Goal: Task Accomplishment & Management: Use online tool/utility

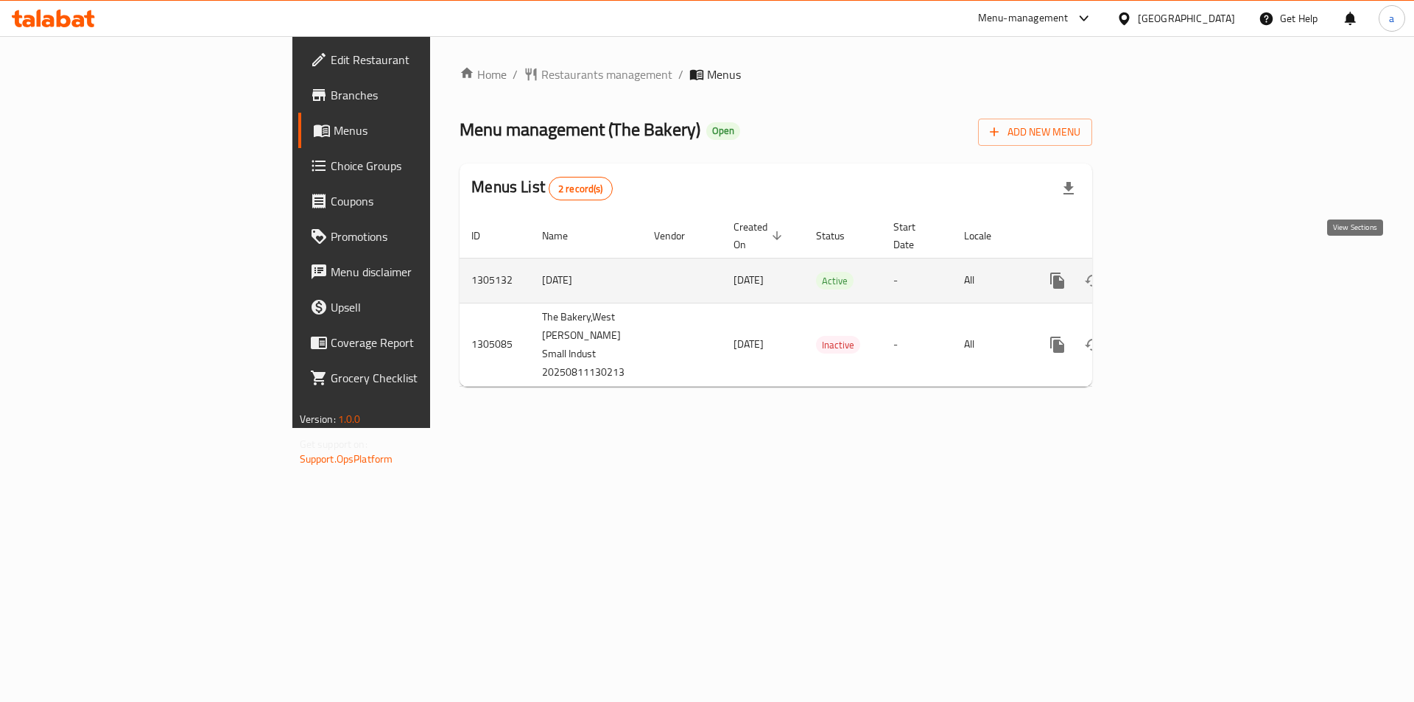
click at [1173, 272] on icon "enhanced table" at bounding box center [1164, 281] width 18 height 18
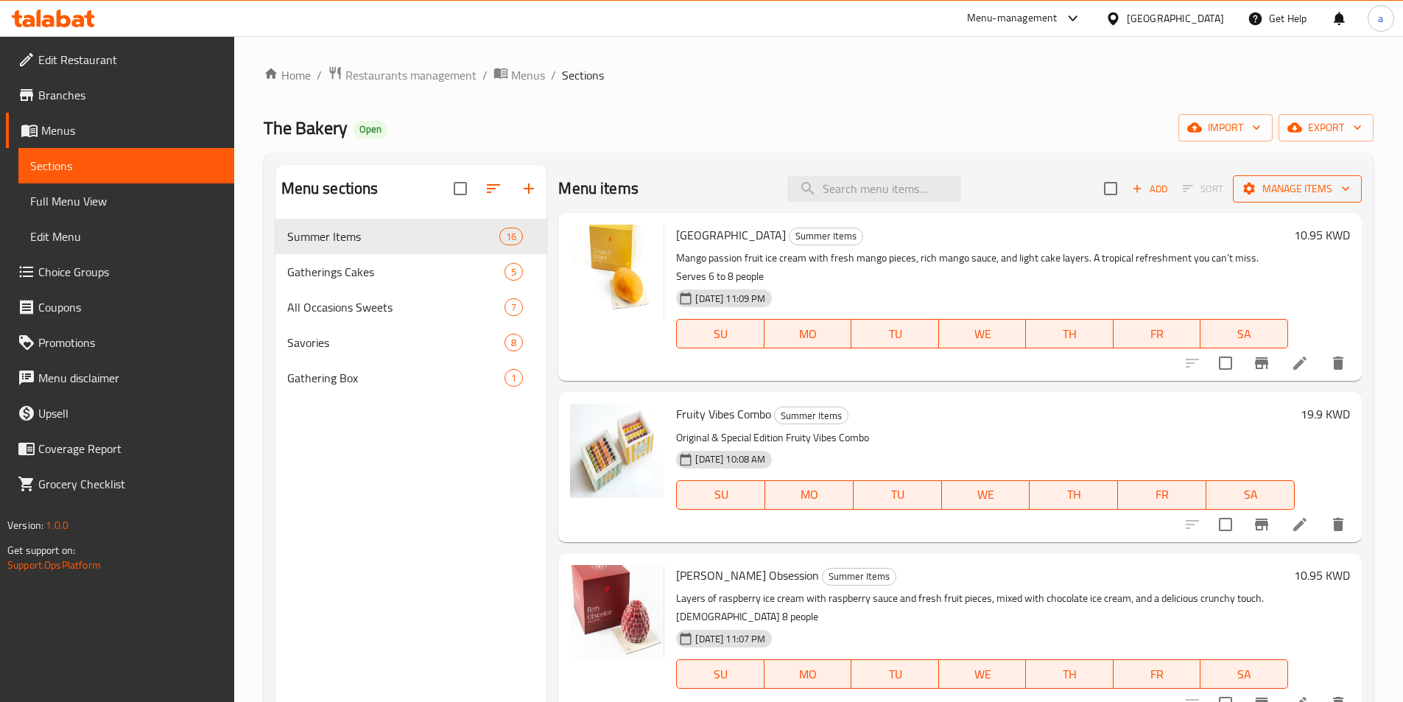
click at [1315, 197] on span "Manage items" at bounding box center [1297, 189] width 105 height 18
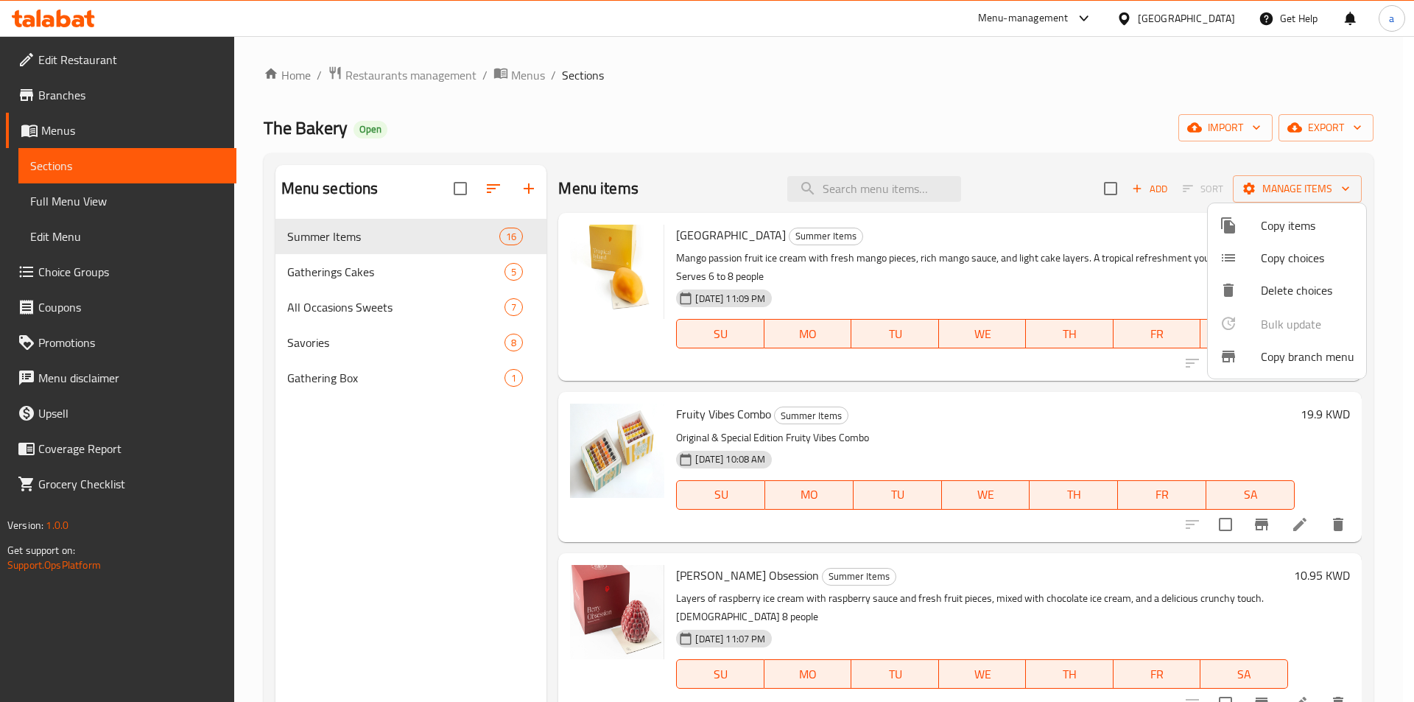
click at [1310, 355] on span "Copy branch menu" at bounding box center [1308, 357] width 94 height 18
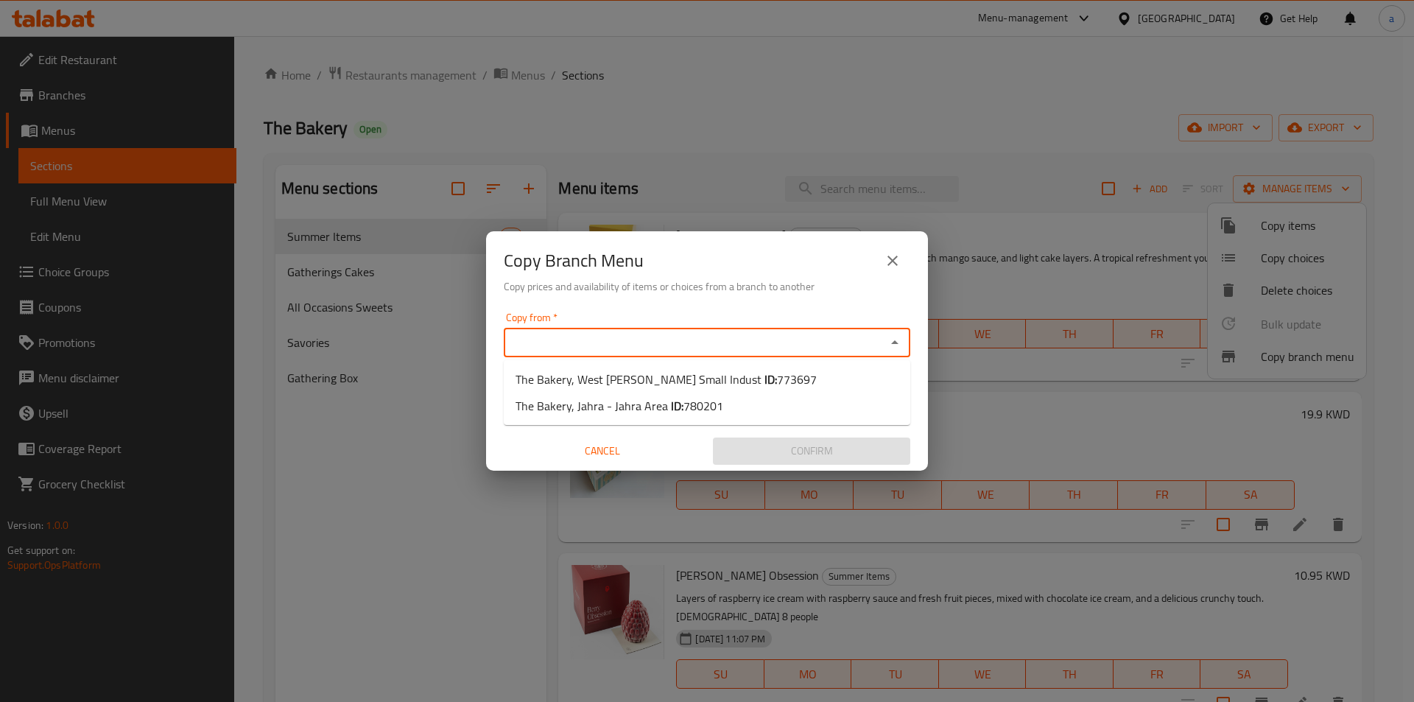
click at [592, 336] on input "Copy from   *" at bounding box center [694, 342] width 373 height 21
click at [652, 349] on input "Copy from   *" at bounding box center [694, 342] width 373 height 21
click at [717, 385] on span "The Bakery, West [PERSON_NAME] Small Indust ID: 773697" at bounding box center [666, 380] width 301 height 18
type input "The Bakery, West [PERSON_NAME] Small Indust"
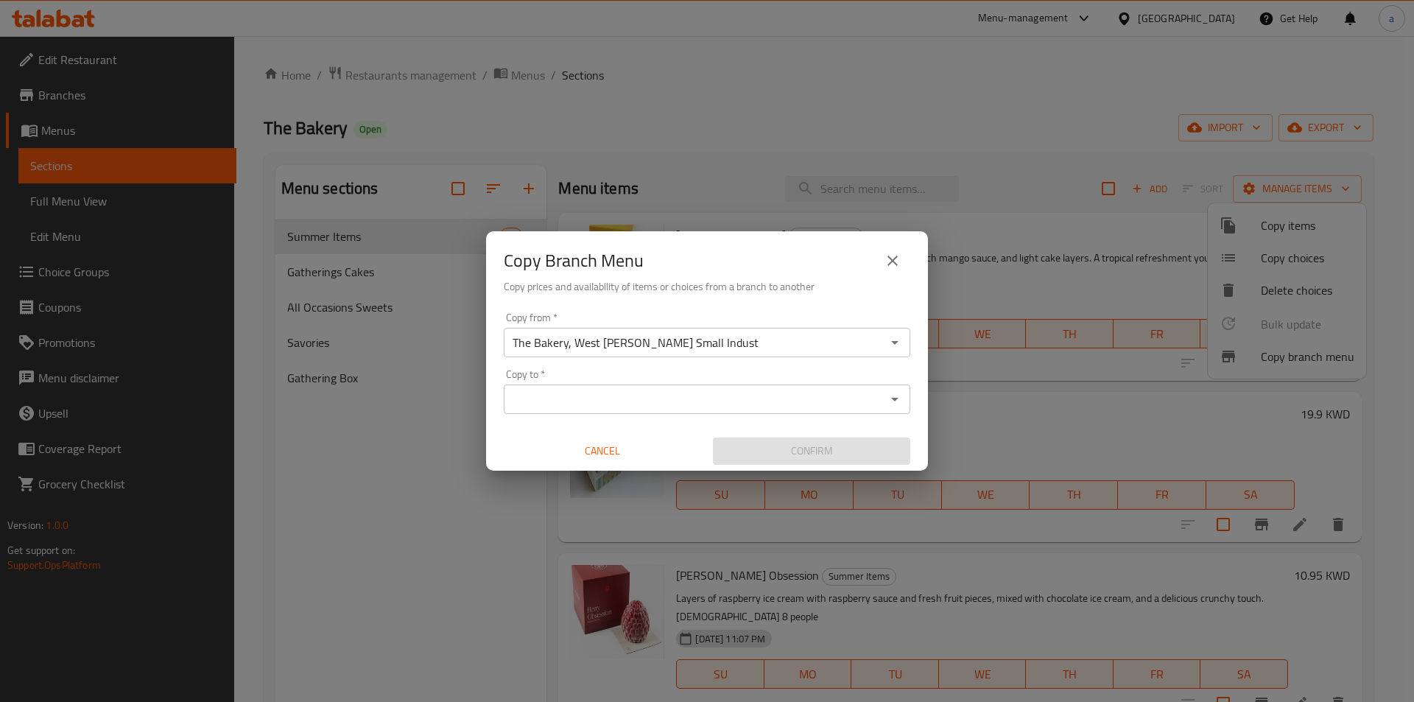
click at [661, 414] on div "Copy from   * The Bakery, West Abu Fetera Small Indust Copy from * Copy to   * …" at bounding box center [707, 388] width 442 height 164
click at [669, 404] on input "Copy to   *" at bounding box center [694, 399] width 373 height 21
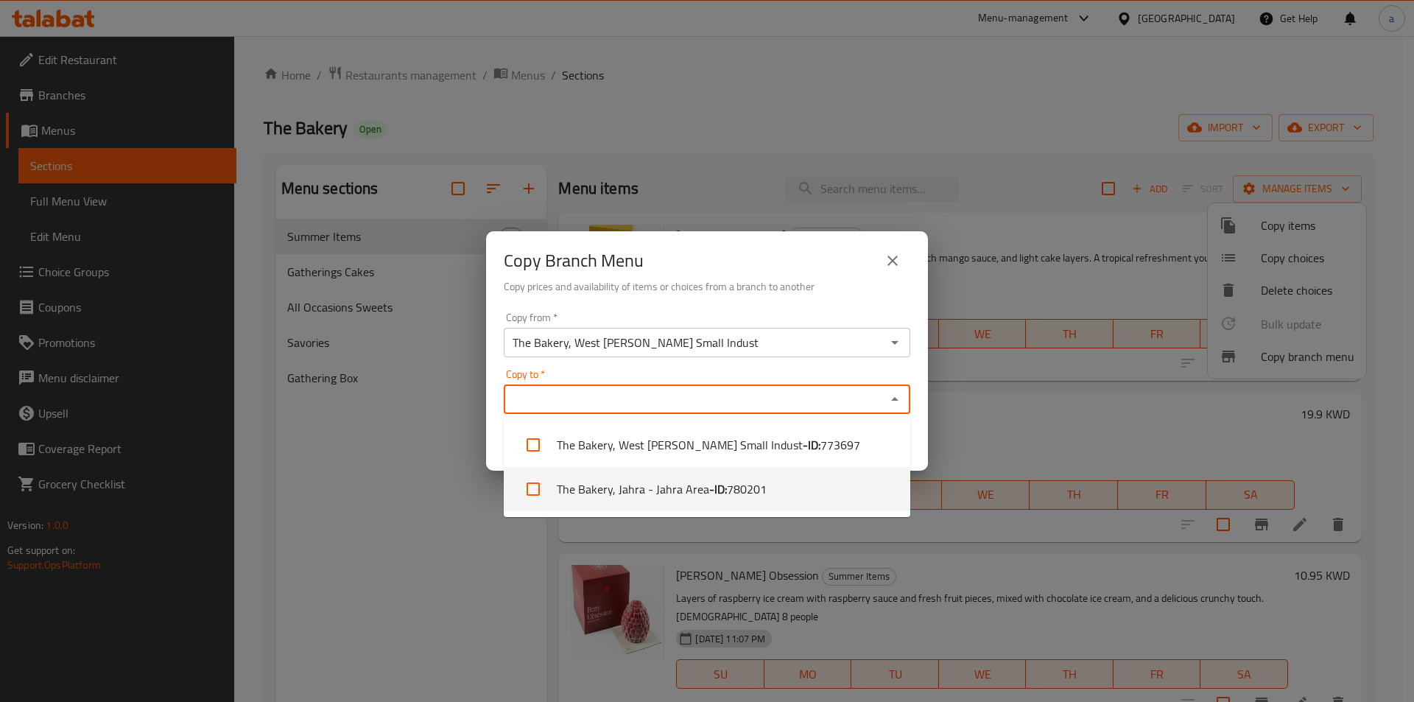
click at [684, 483] on li "The Bakery, Jahra - Jahra Area - ID: 780201" at bounding box center [707, 489] width 407 height 44
checkbox input "true"
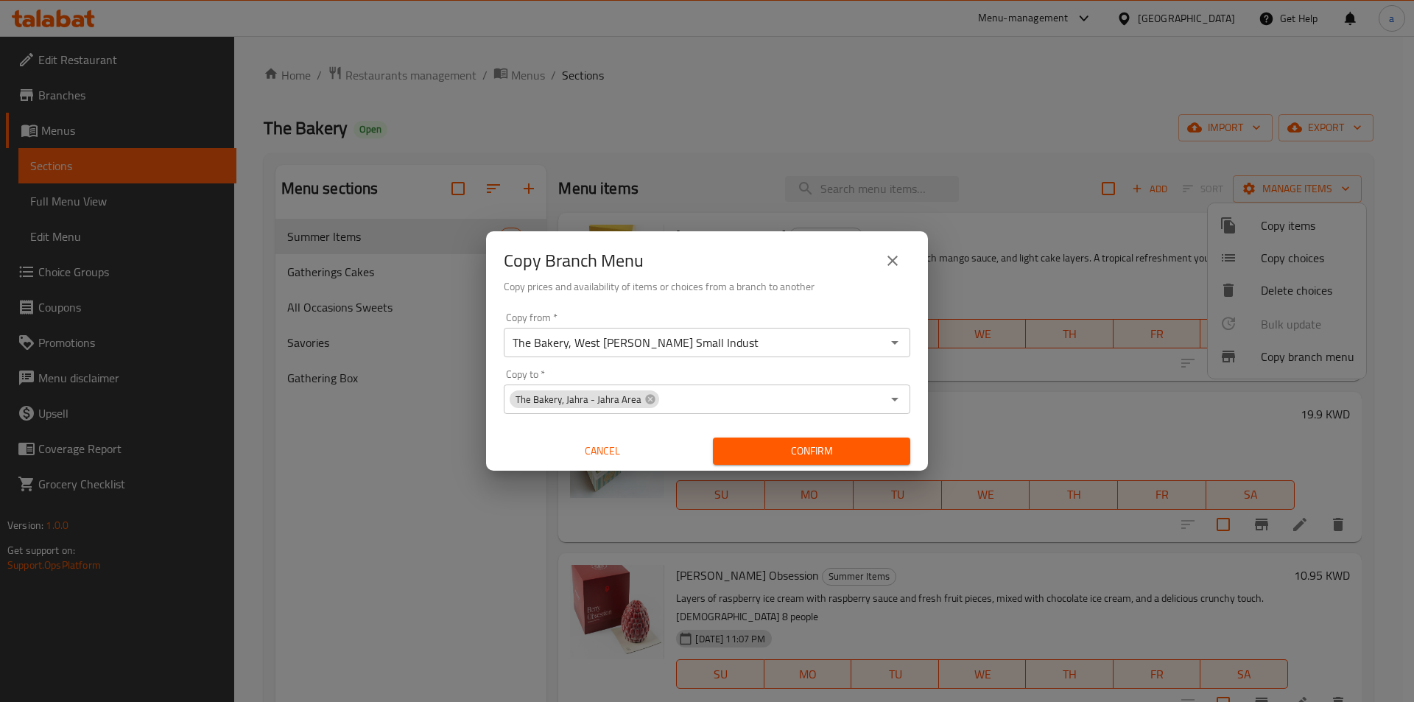
click at [452, 482] on div "Copy Branch Menu Copy prices and availability of items or choices from a branch…" at bounding box center [707, 351] width 1414 height 702
click at [856, 446] on span "Confirm" at bounding box center [812, 451] width 174 height 18
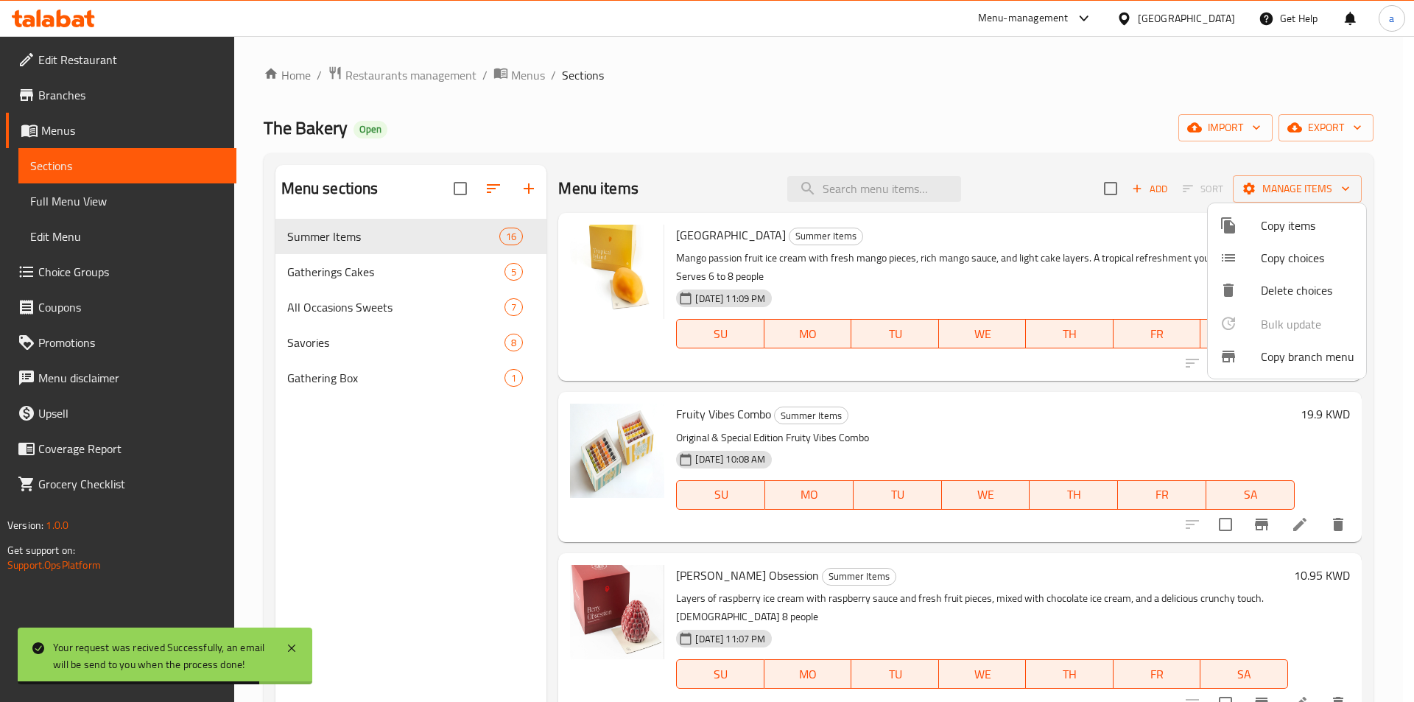
click at [85, 133] on div at bounding box center [707, 351] width 1414 height 702
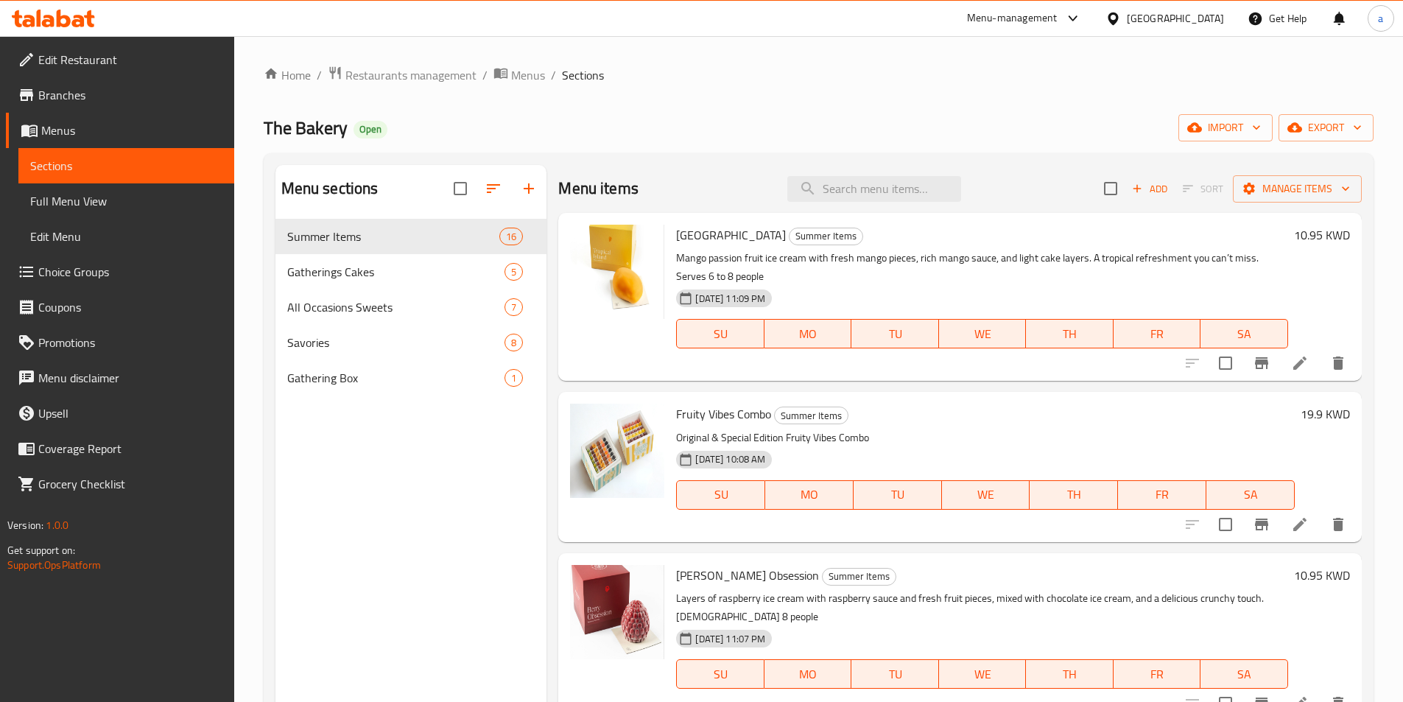
click at [65, 133] on span "Menus" at bounding box center [131, 131] width 181 height 18
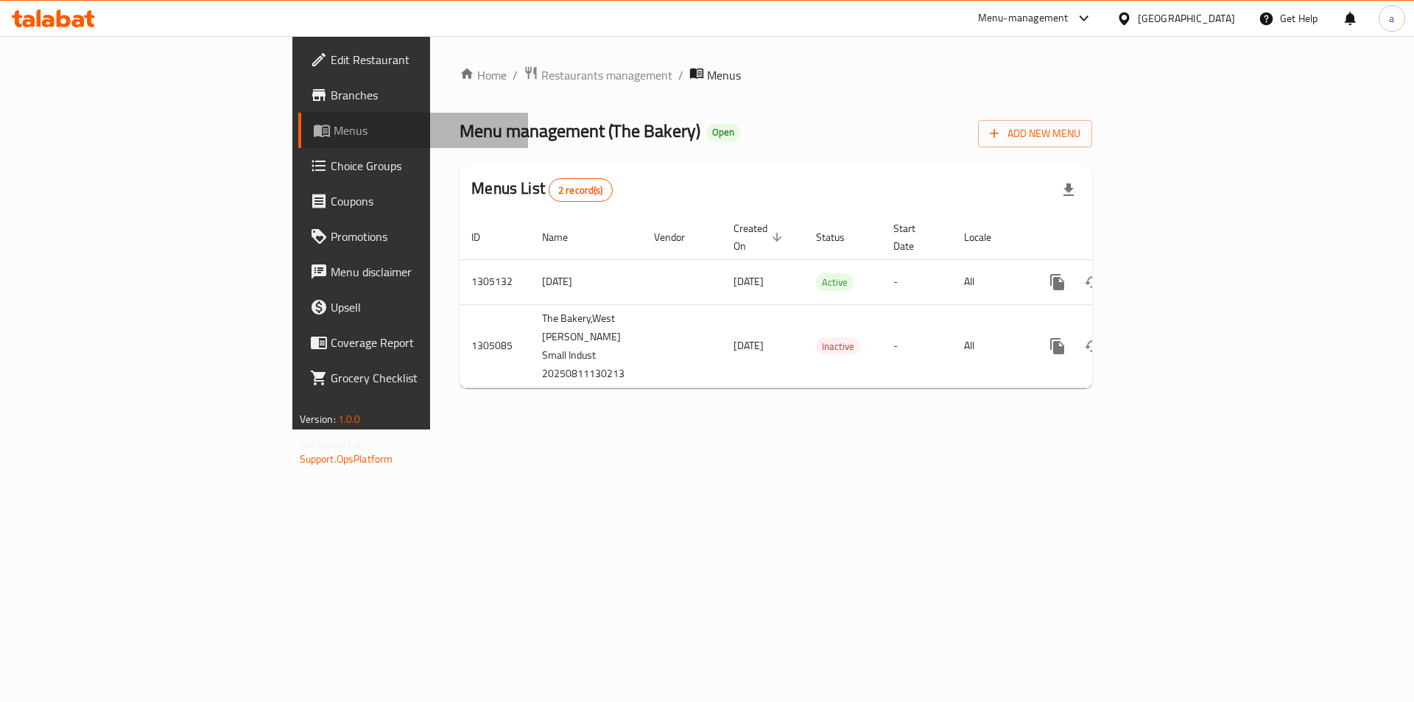
click at [334, 133] on span "Menus" at bounding box center [425, 131] width 183 height 18
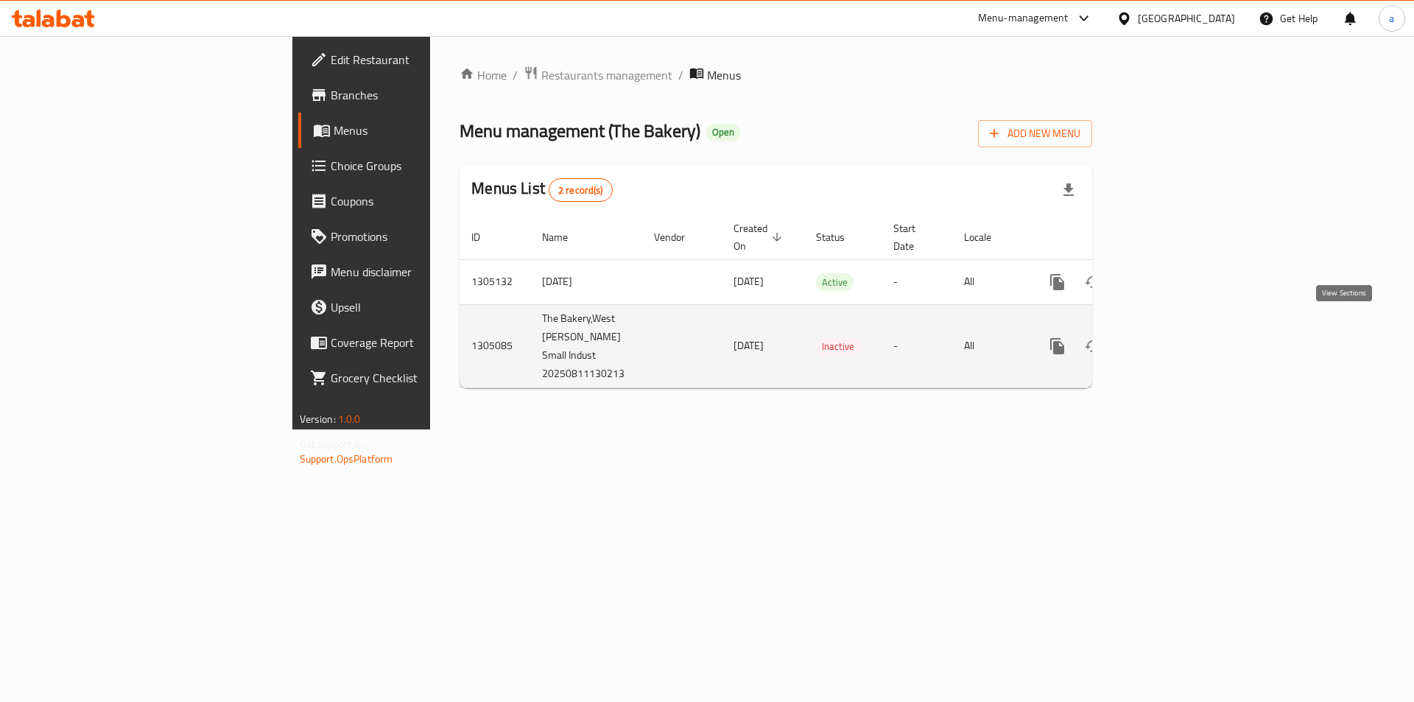
click at [1173, 337] on icon "enhanced table" at bounding box center [1164, 346] width 18 height 18
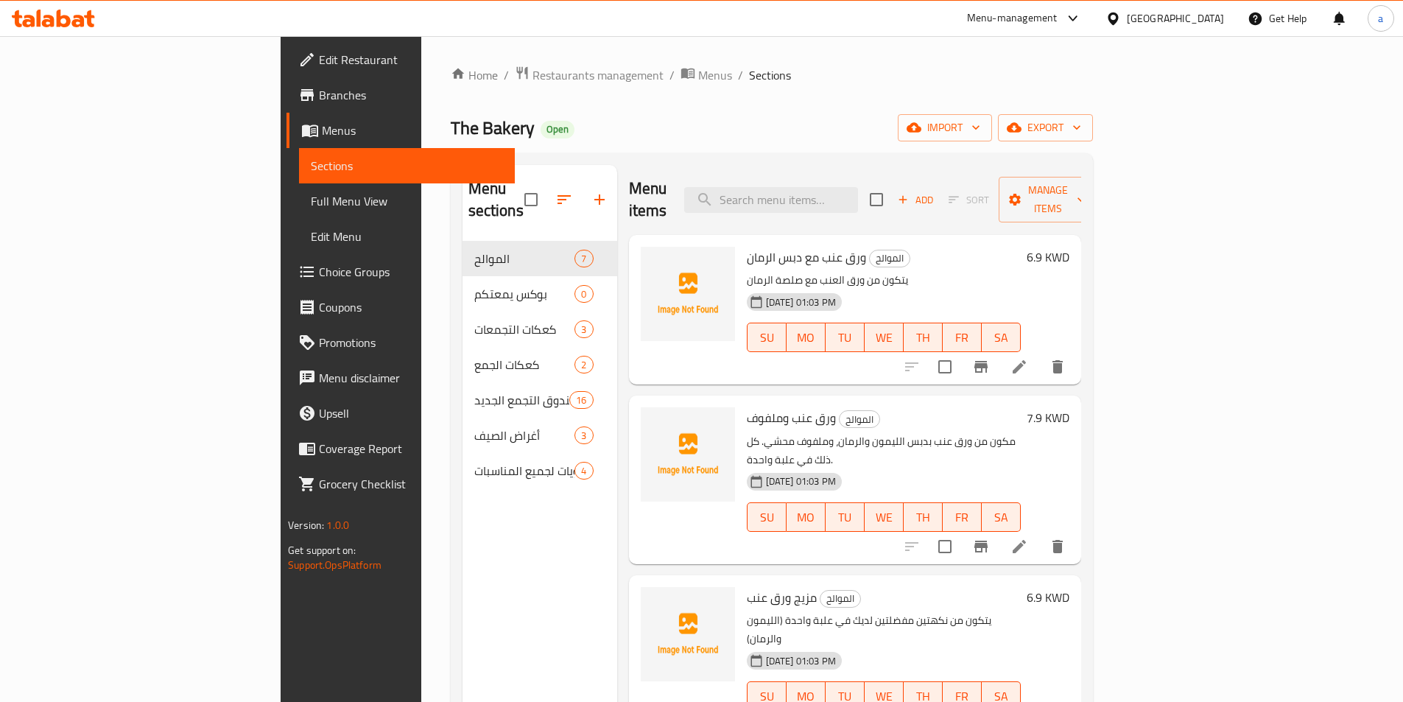
click at [287, 108] on link "Branches" at bounding box center [401, 94] width 228 height 35
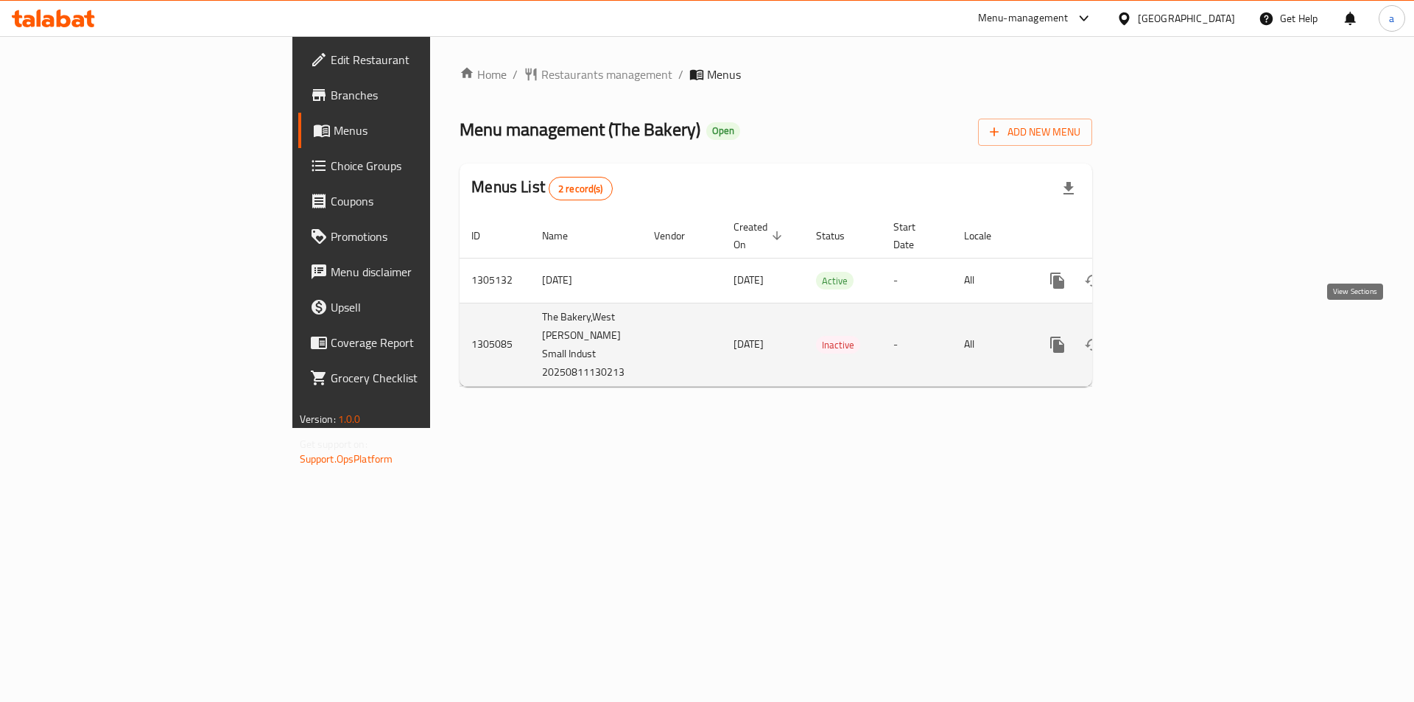
click at [1170, 338] on icon "enhanced table" at bounding box center [1163, 344] width 13 height 13
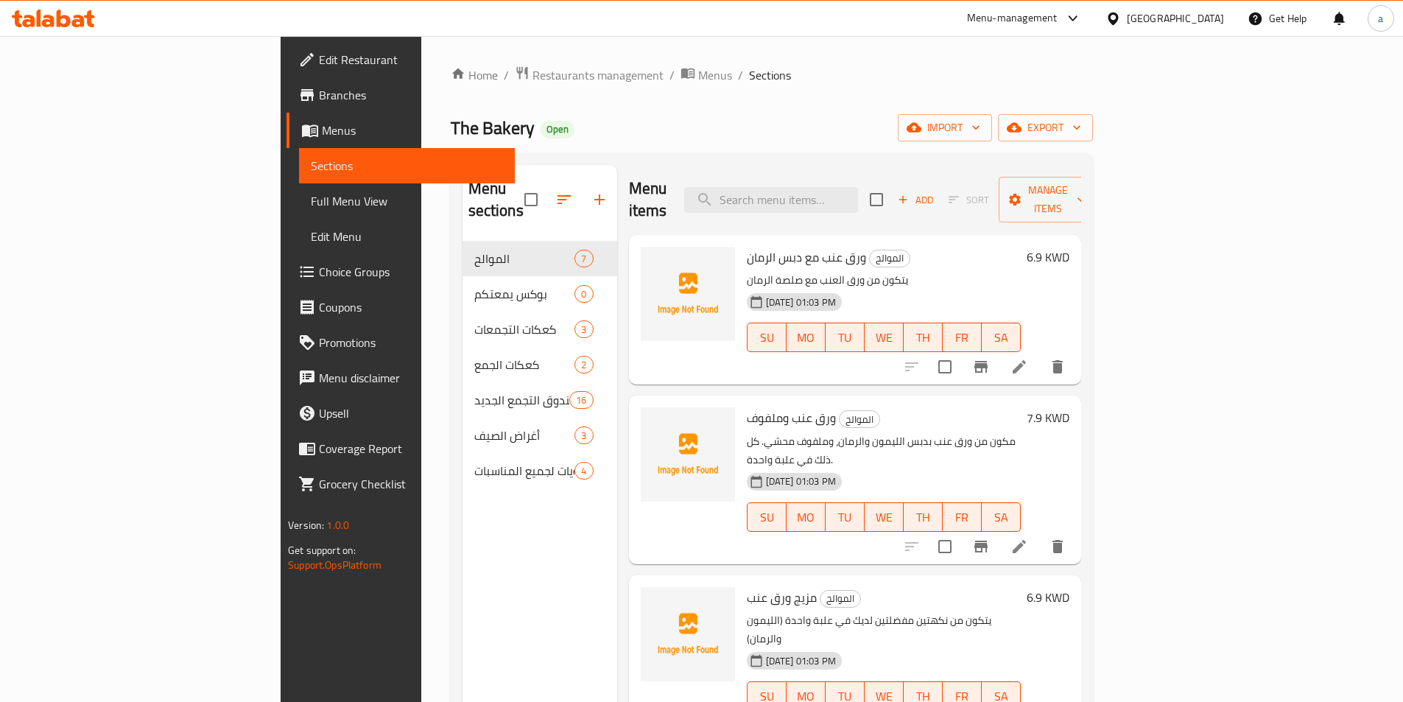
click at [319, 102] on span "Branches" at bounding box center [411, 95] width 184 height 18
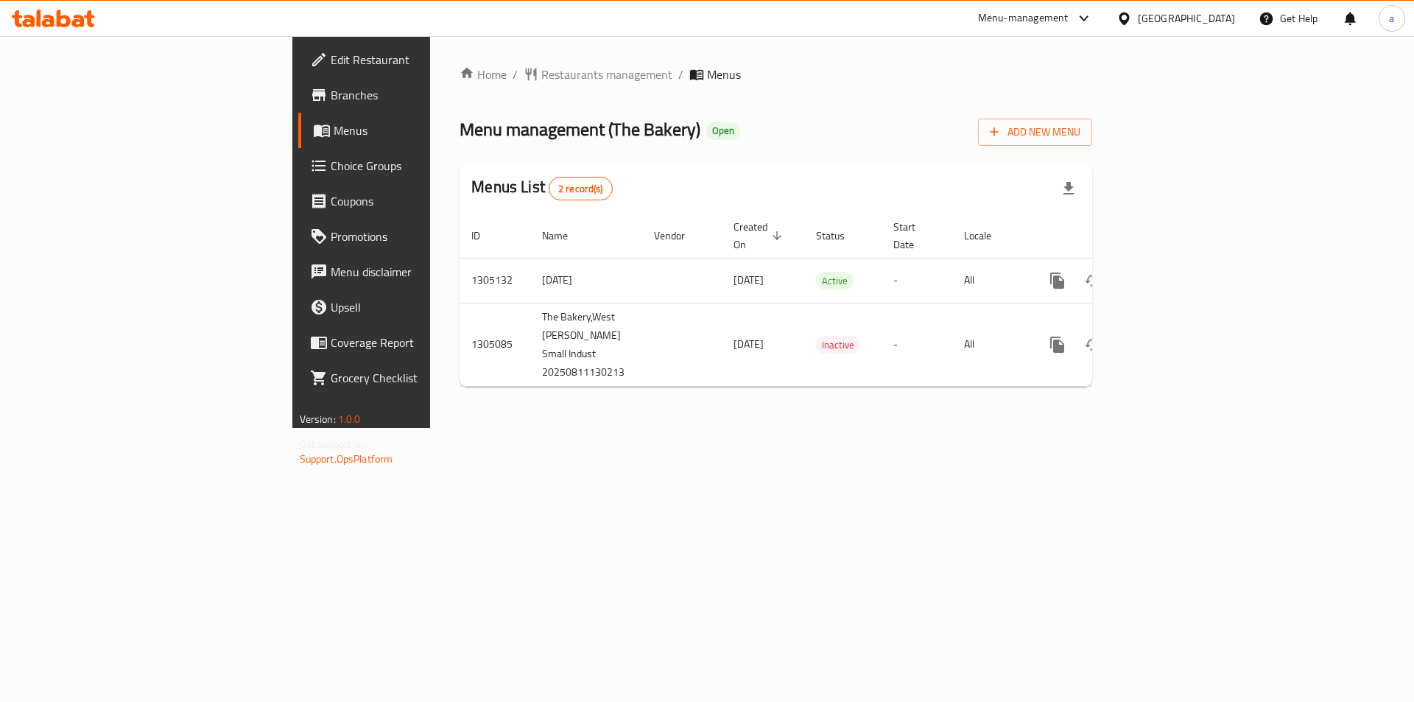
click at [331, 98] on span "Branches" at bounding box center [424, 95] width 186 height 18
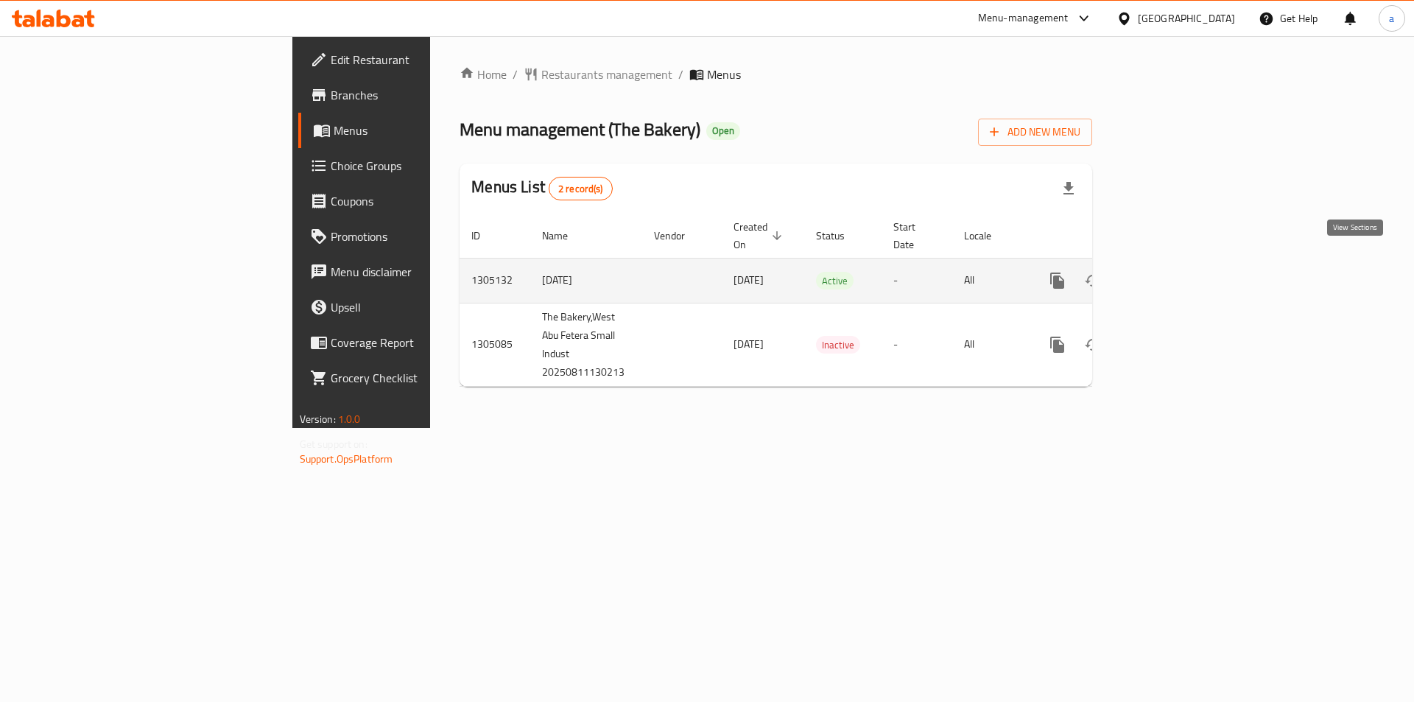
click at [1170, 274] on icon "enhanced table" at bounding box center [1163, 280] width 13 height 13
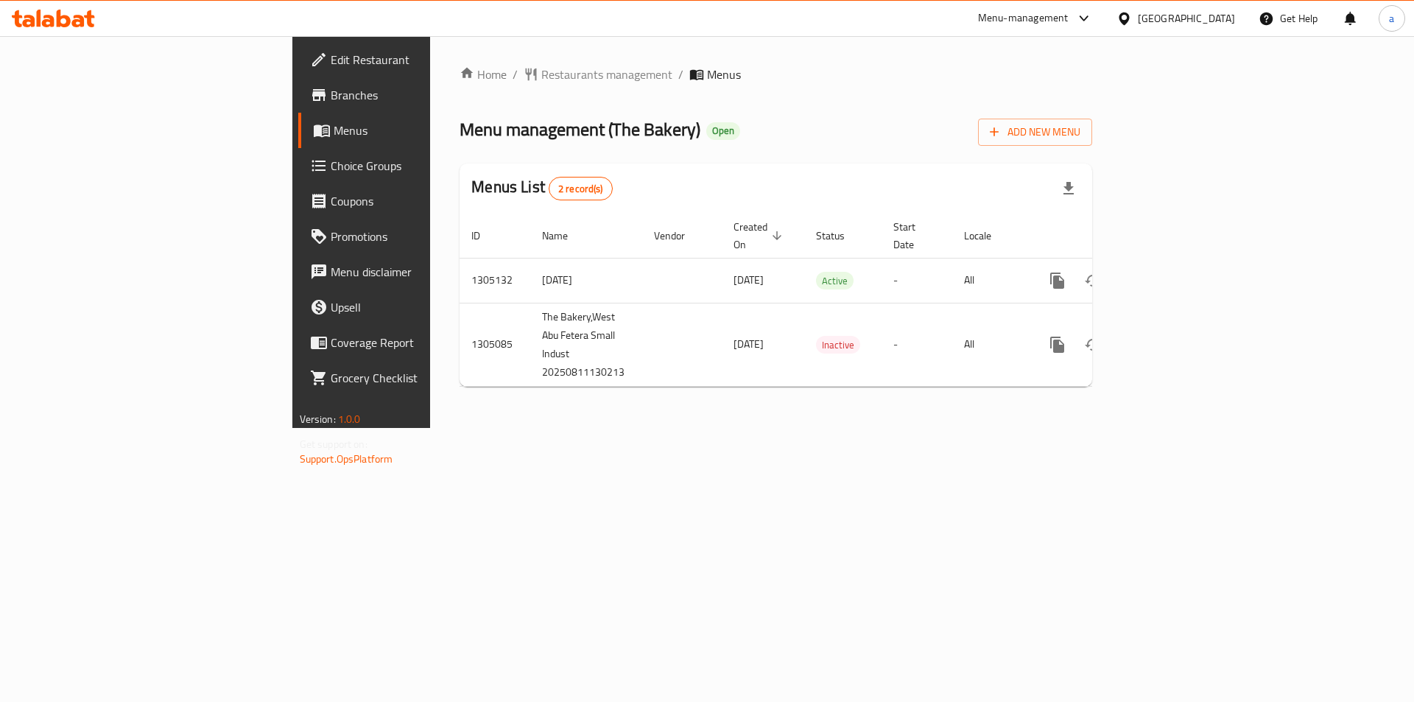
click at [331, 88] on span "Branches" at bounding box center [424, 95] width 186 height 18
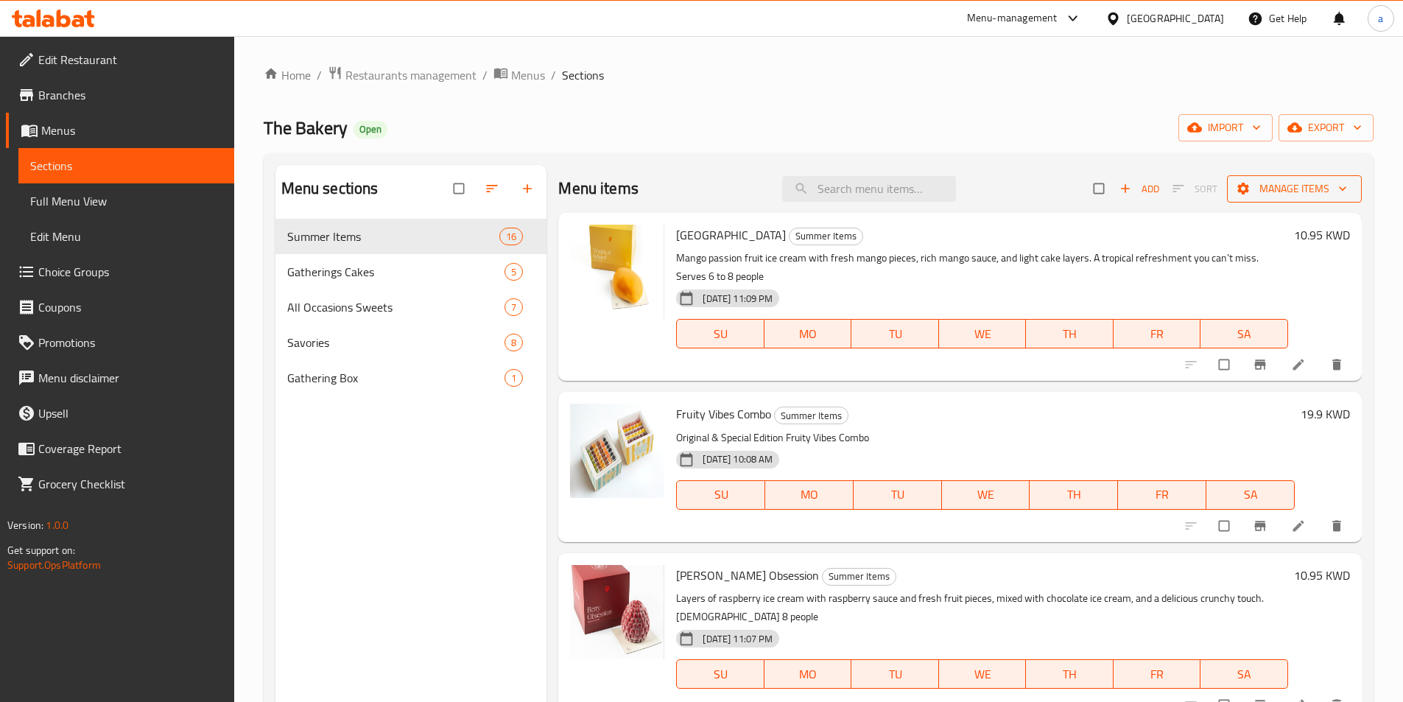
click at [1268, 191] on span "Manage items" at bounding box center [1294, 189] width 111 height 18
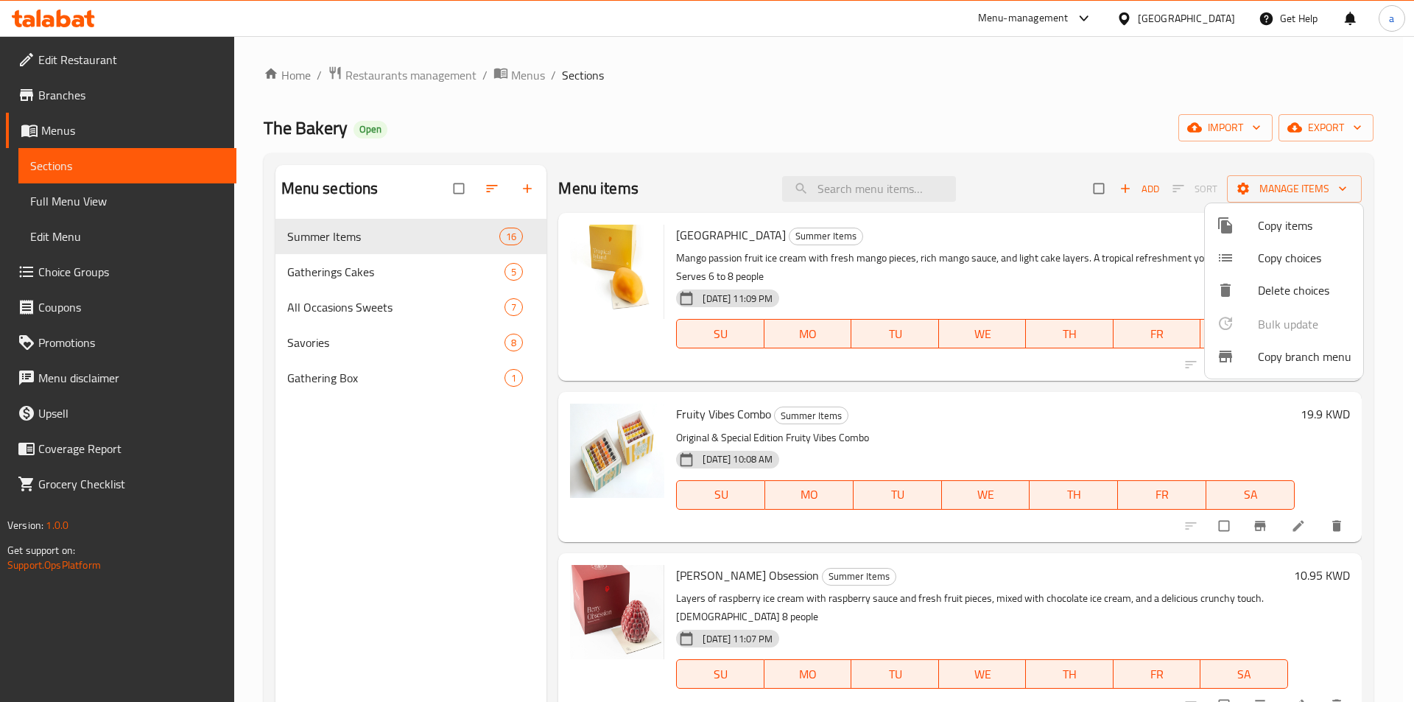
click at [1321, 359] on span "Copy branch menu" at bounding box center [1305, 357] width 94 height 18
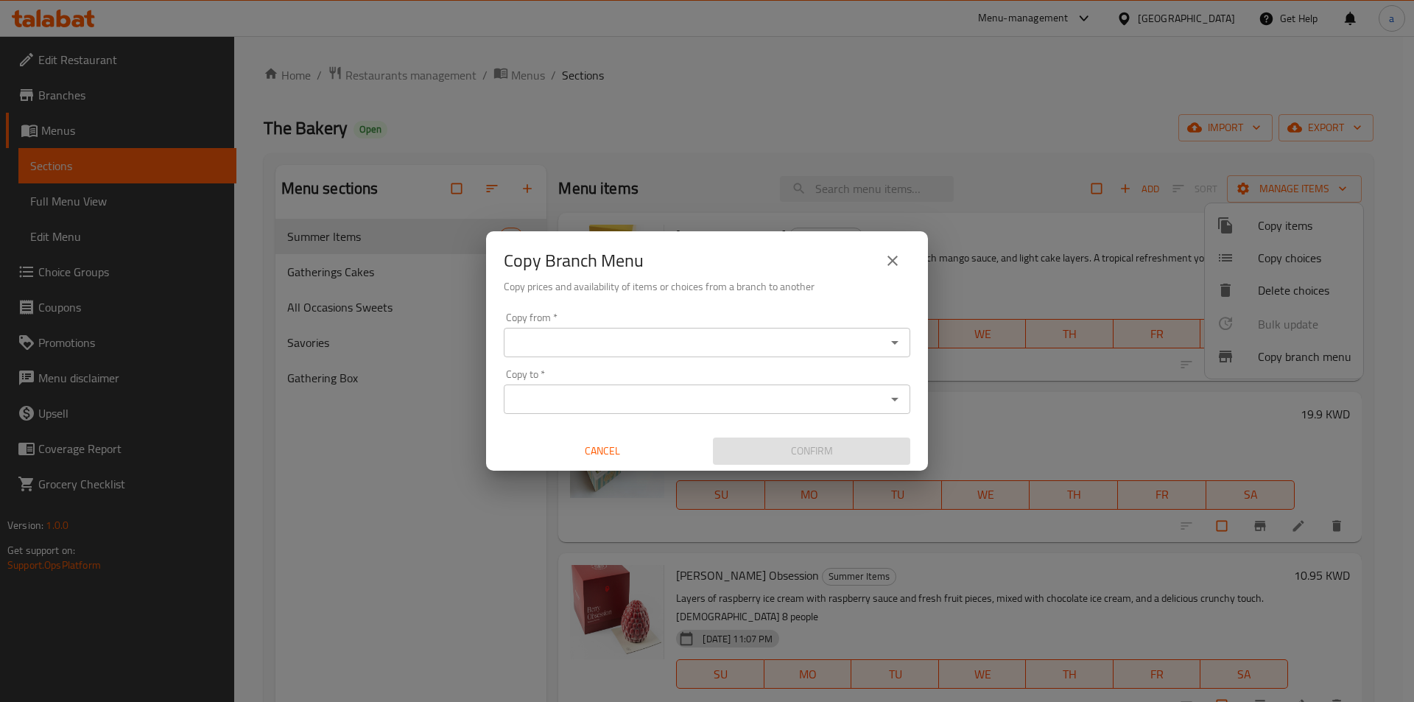
click at [896, 345] on icon "Open" at bounding box center [895, 343] width 18 height 18
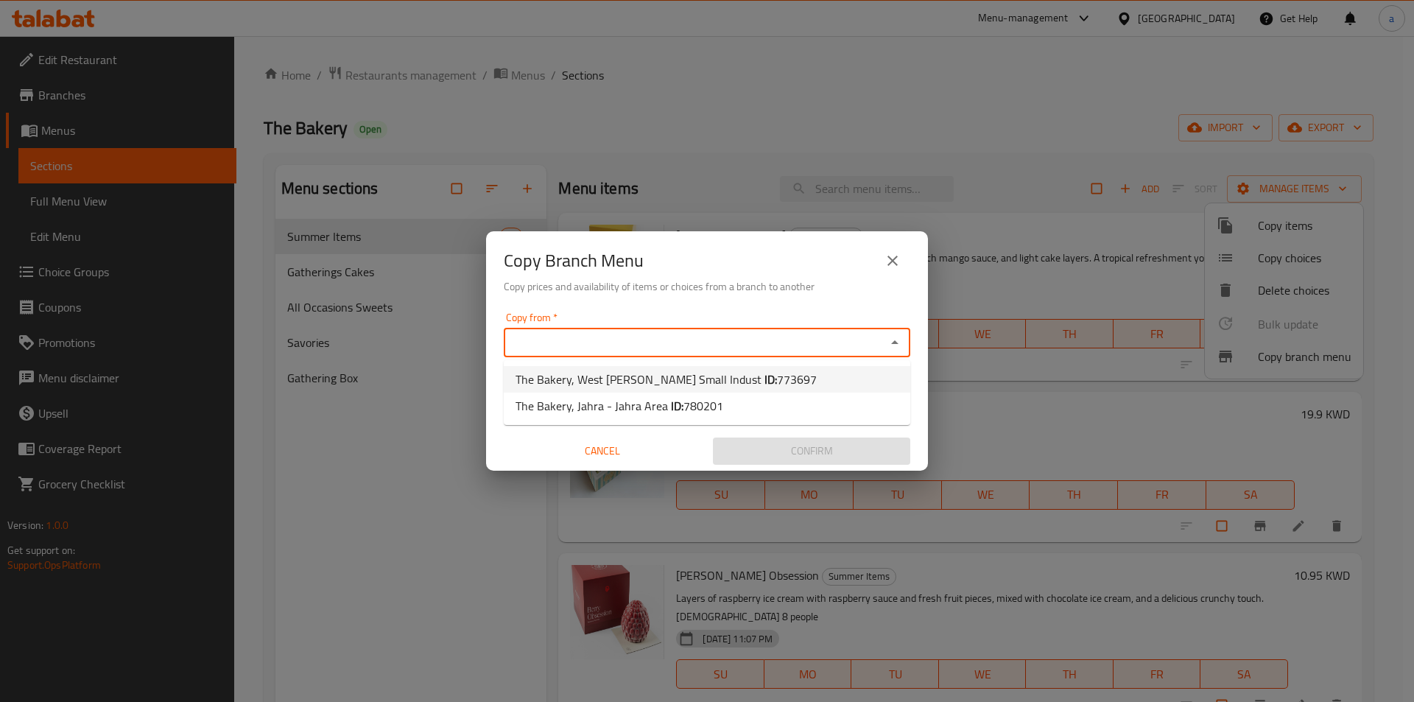
click at [826, 378] on li "The Bakery, West Abu Fetera Small Indust ID: 773697" at bounding box center [707, 379] width 407 height 27
type input "The Bakery, West Abu Fetera Small Indust"
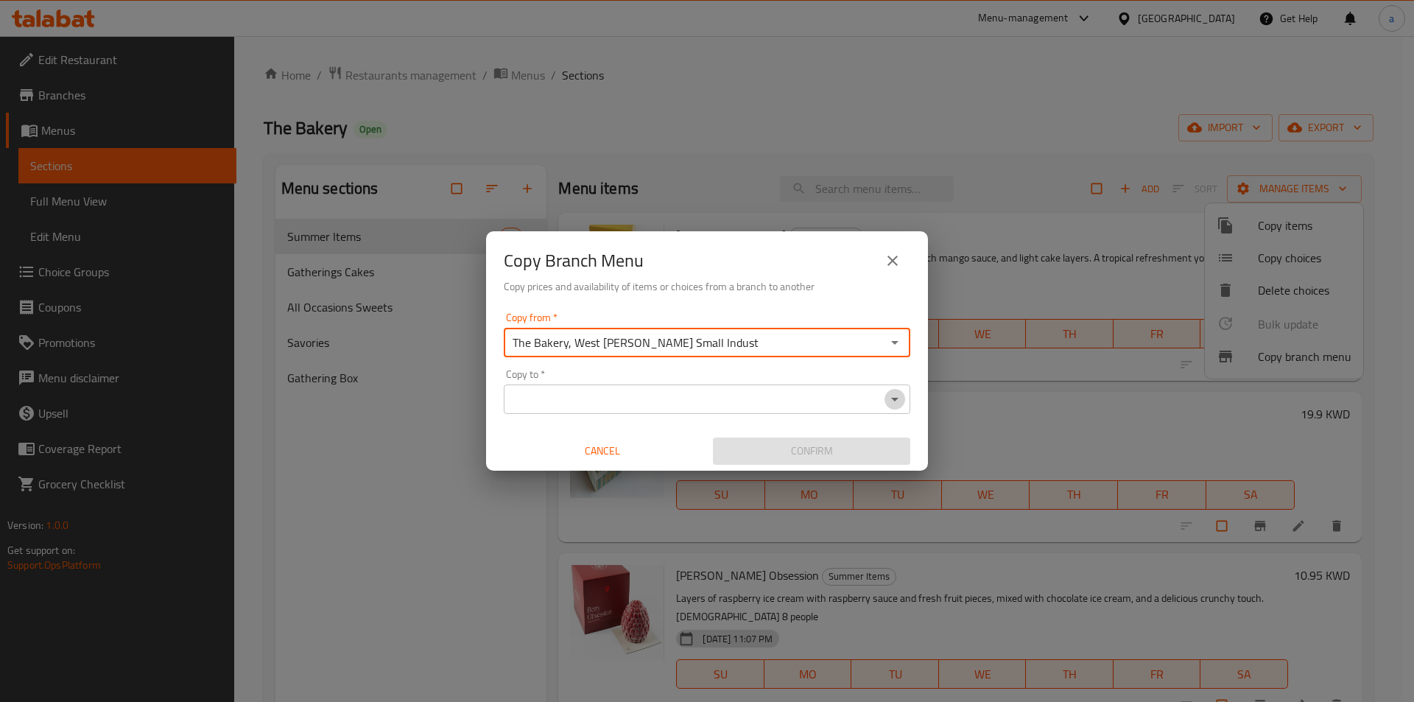
click at [894, 396] on icon "Open" at bounding box center [895, 399] width 18 height 18
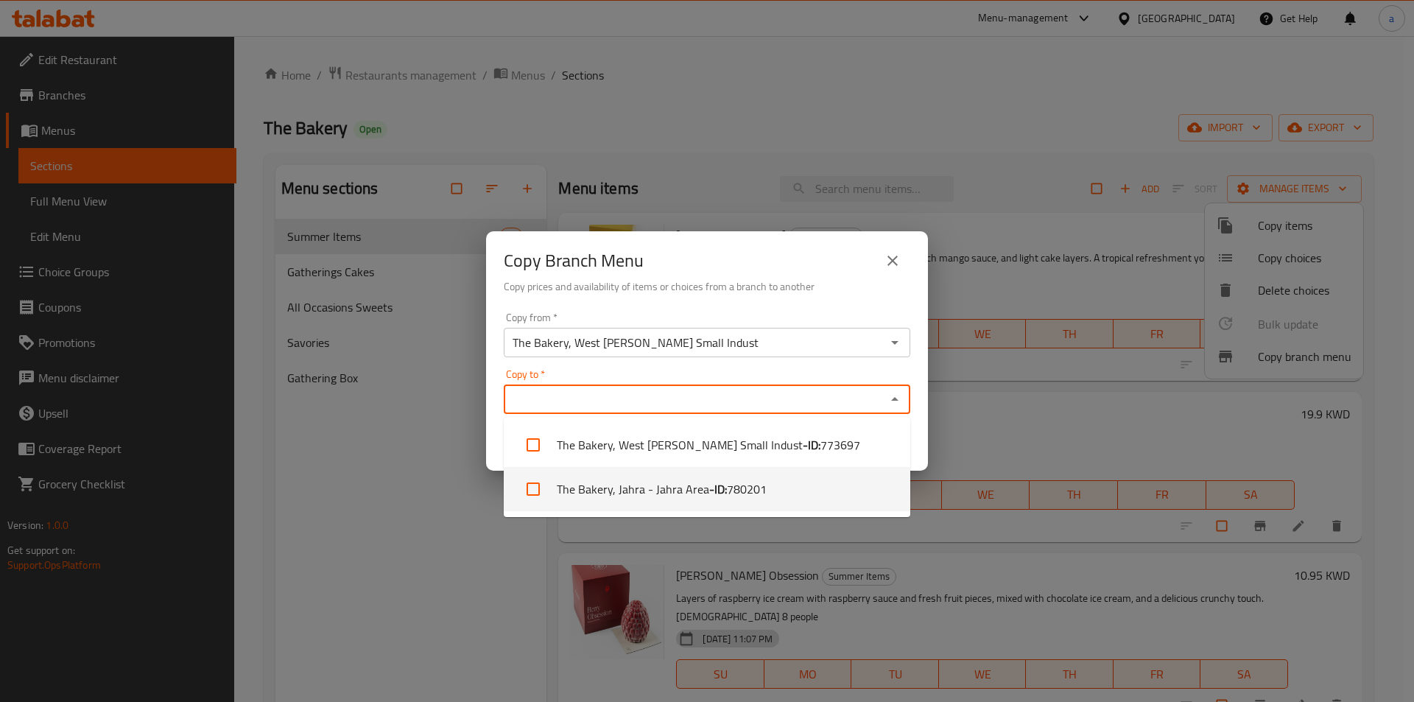
click at [709, 488] on b "- ID:" at bounding box center [718, 489] width 18 height 18
checkbox input "true"
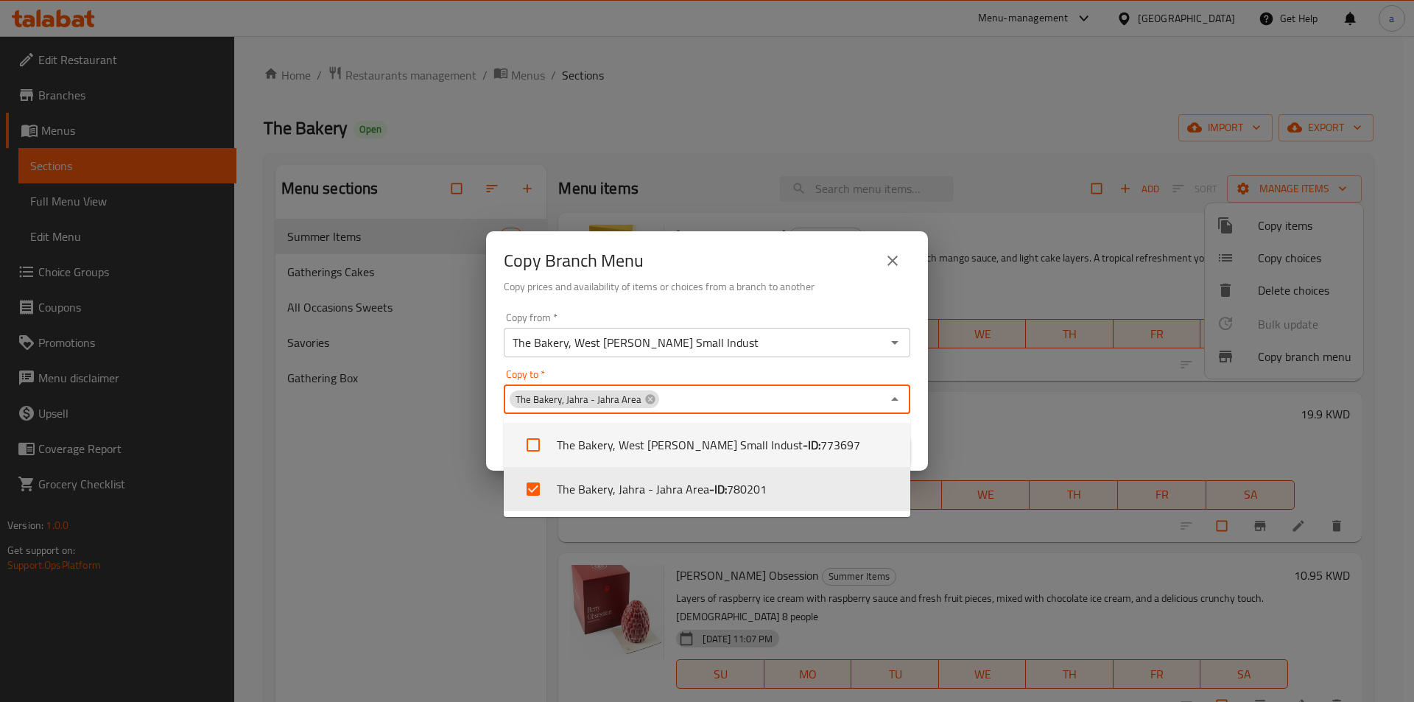
click at [852, 292] on h6 "Copy prices and availability of items or choices from a branch to another" at bounding box center [707, 286] width 407 height 16
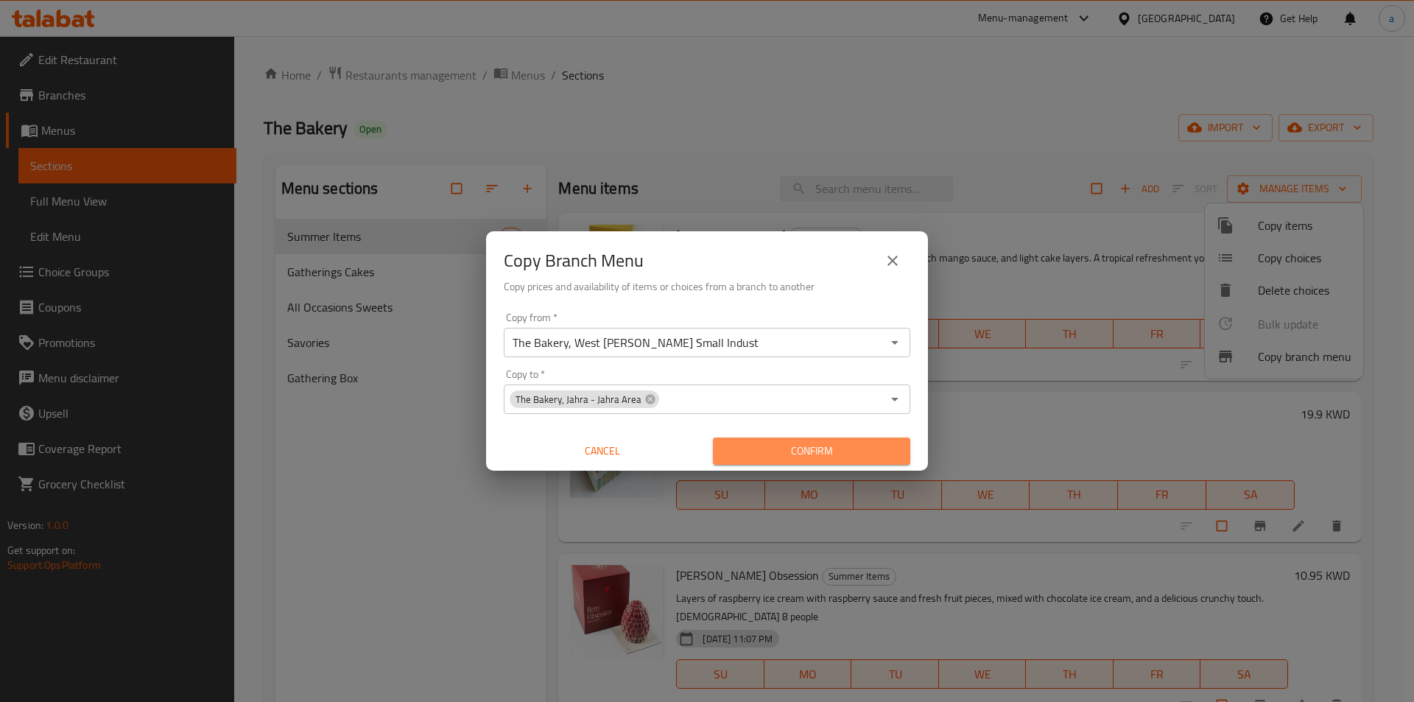
click at [786, 447] on span "Confirm" at bounding box center [812, 451] width 174 height 18
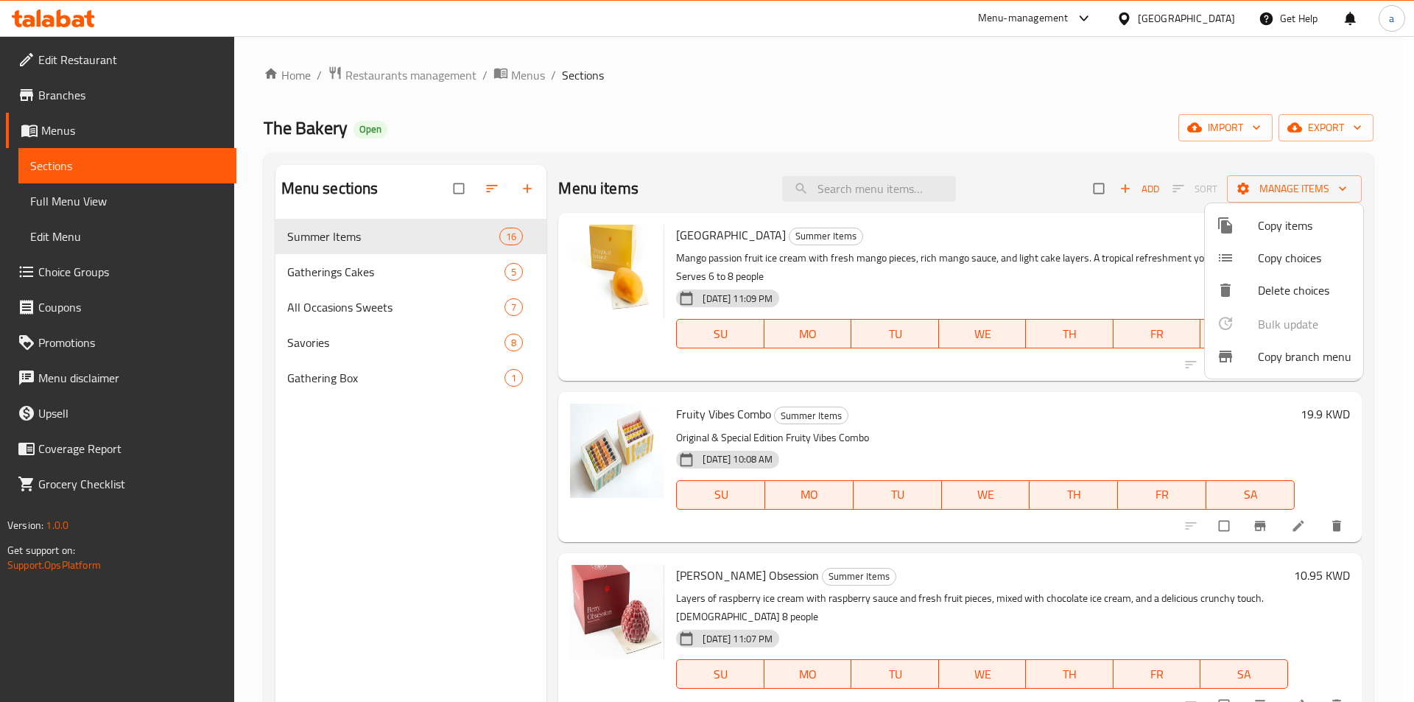
click at [77, 105] on div at bounding box center [707, 351] width 1414 height 702
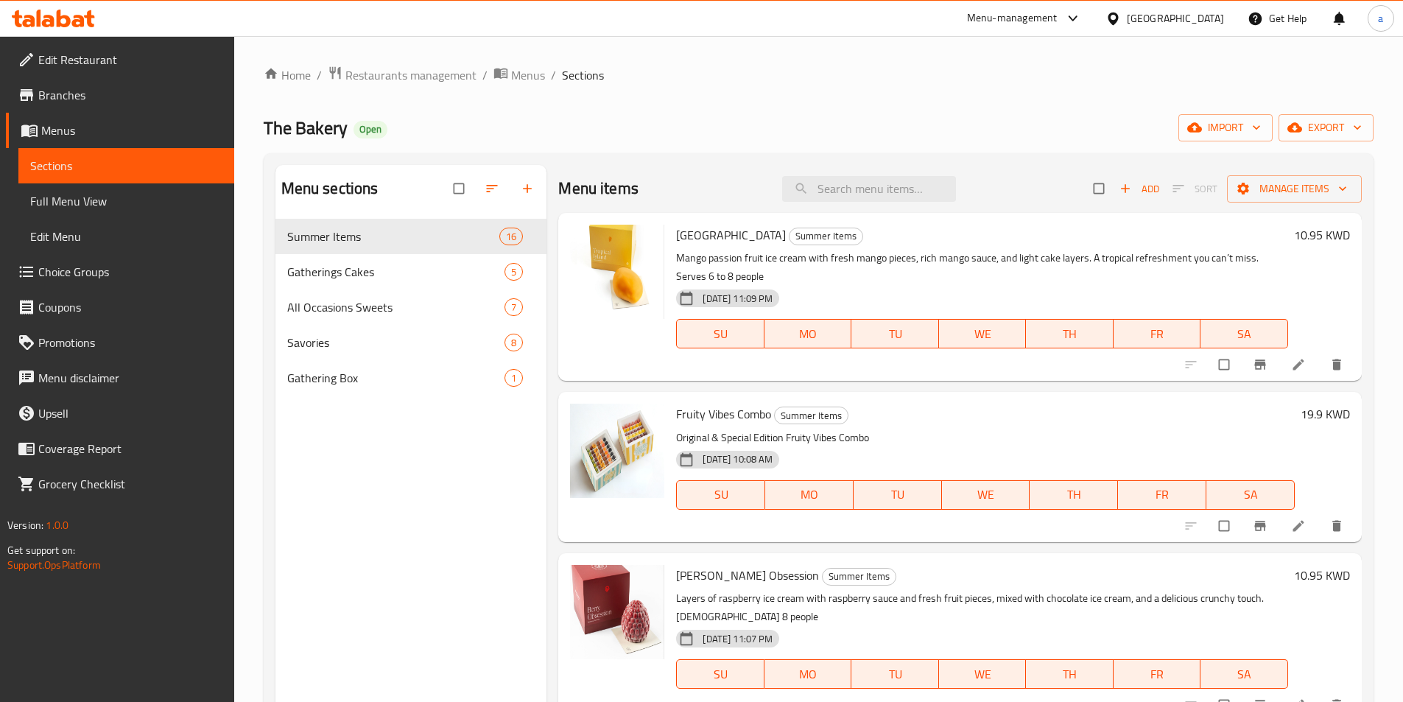
click at [85, 99] on span "Branches" at bounding box center [130, 95] width 184 height 18
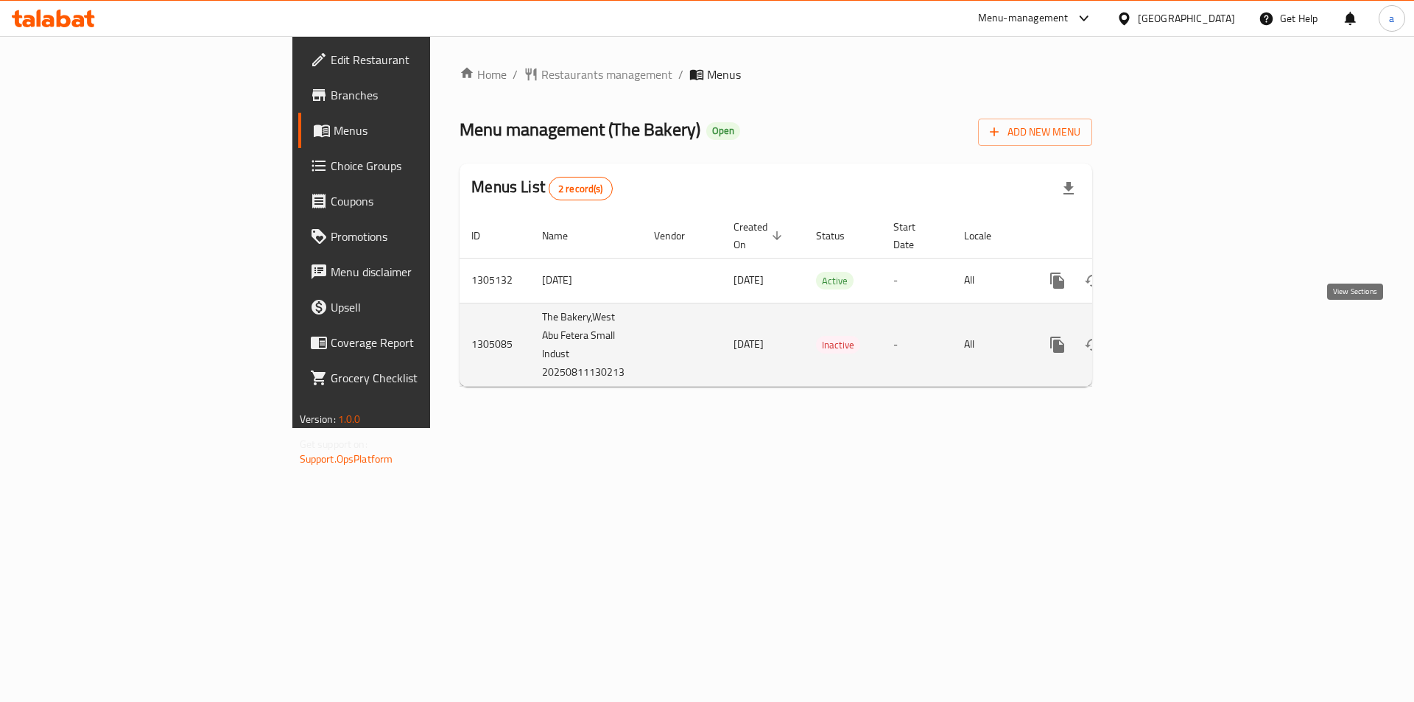
click at [1173, 336] on icon "enhanced table" at bounding box center [1164, 345] width 18 height 18
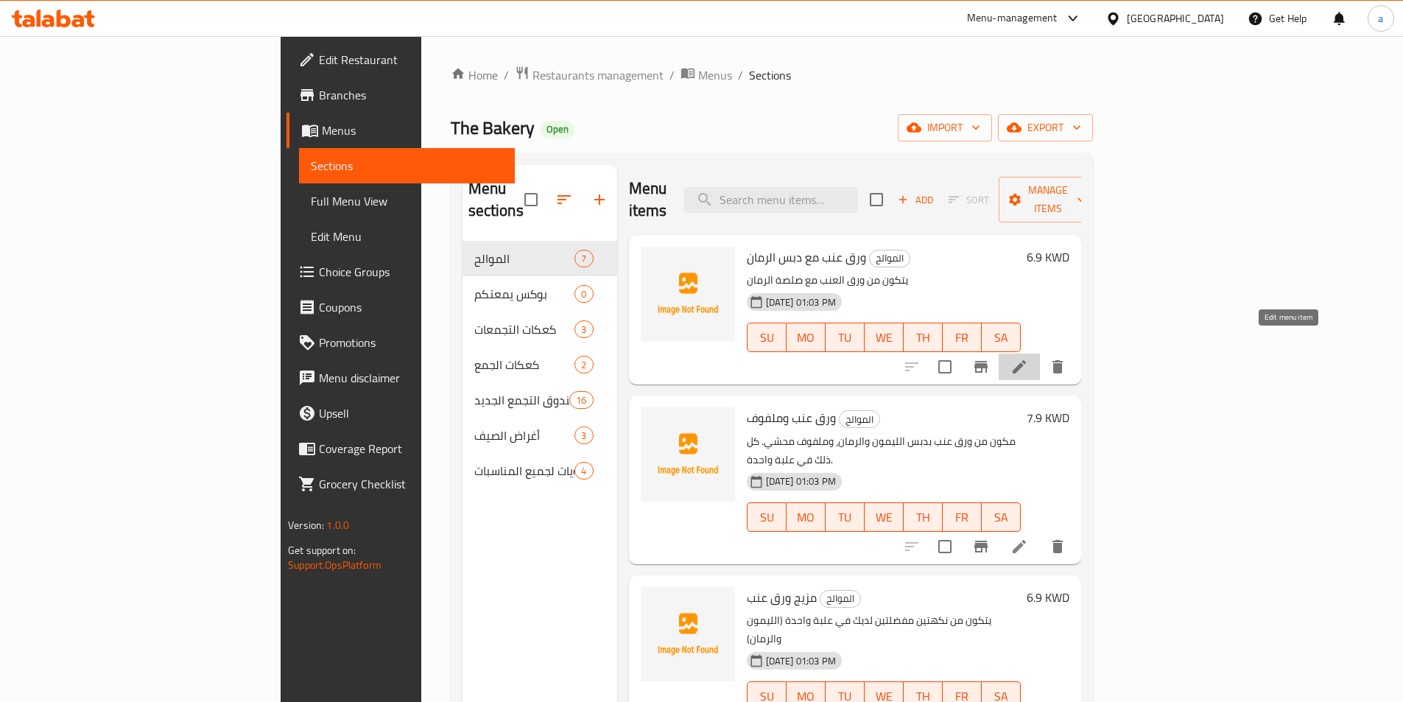
click at [1028, 358] on icon at bounding box center [1020, 367] width 18 height 18
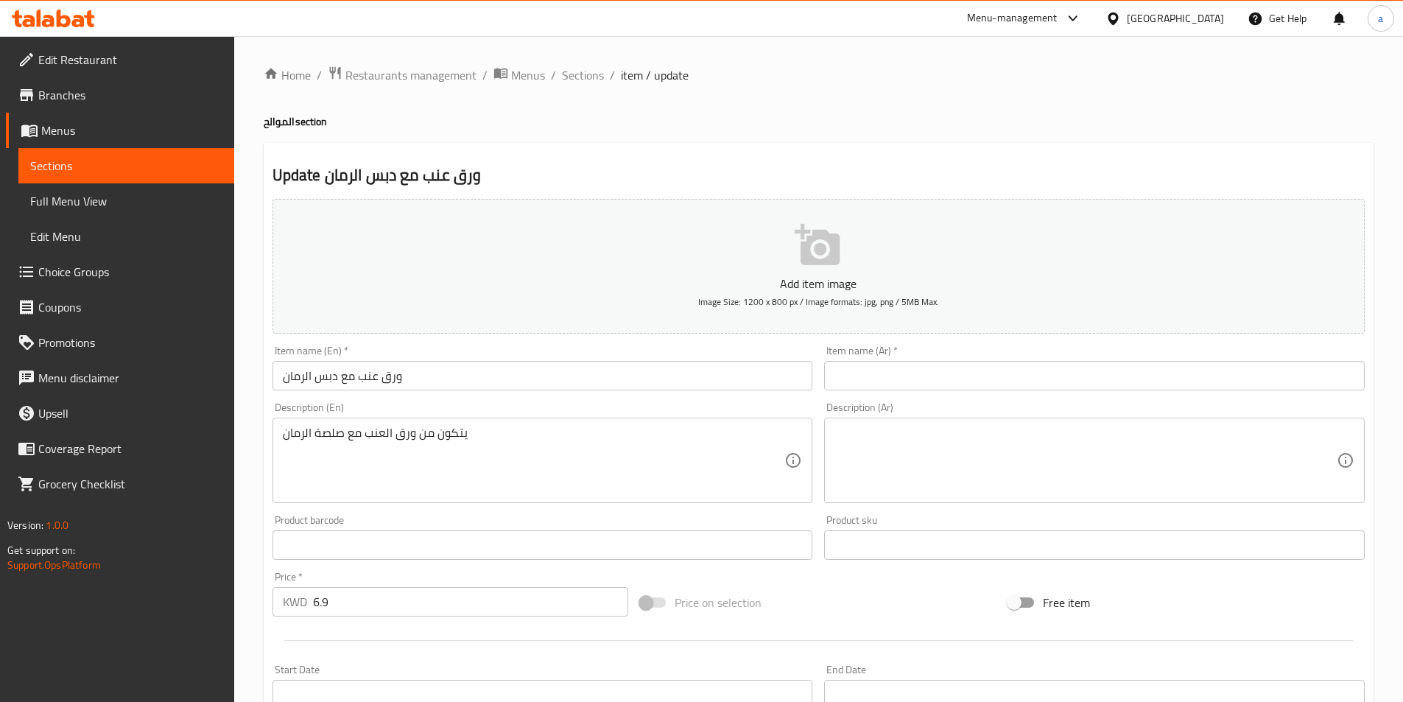
click at [105, 123] on span "Menus" at bounding box center [131, 131] width 181 height 18
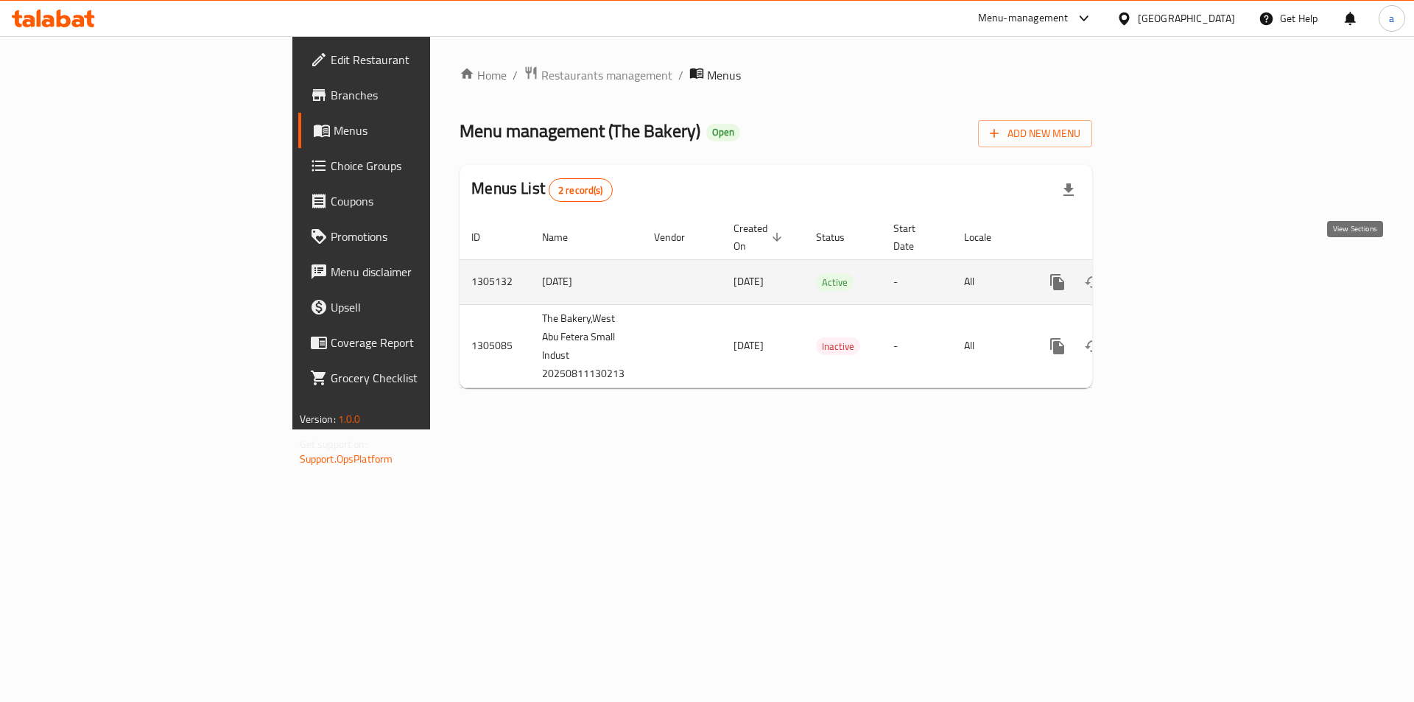
click at [1173, 273] on icon "enhanced table" at bounding box center [1164, 282] width 18 height 18
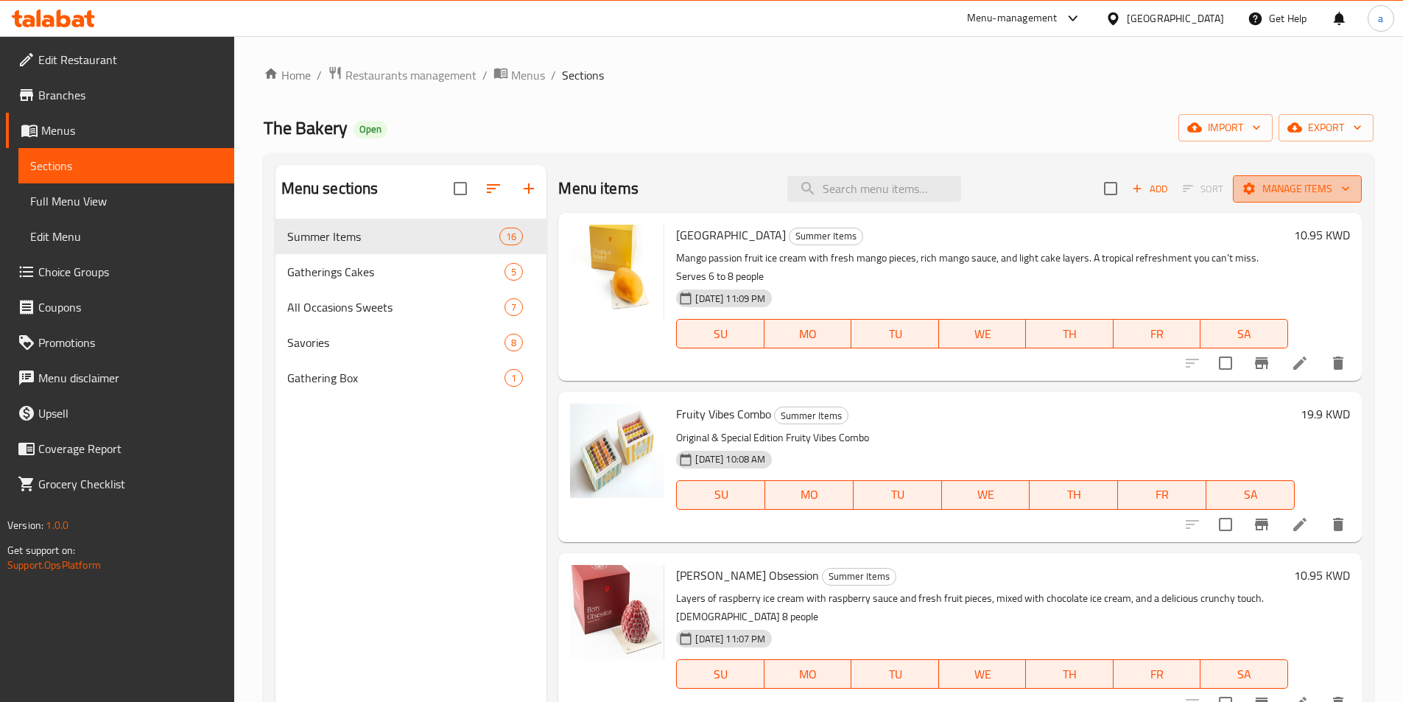
click at [1293, 193] on span "Manage items" at bounding box center [1297, 189] width 105 height 18
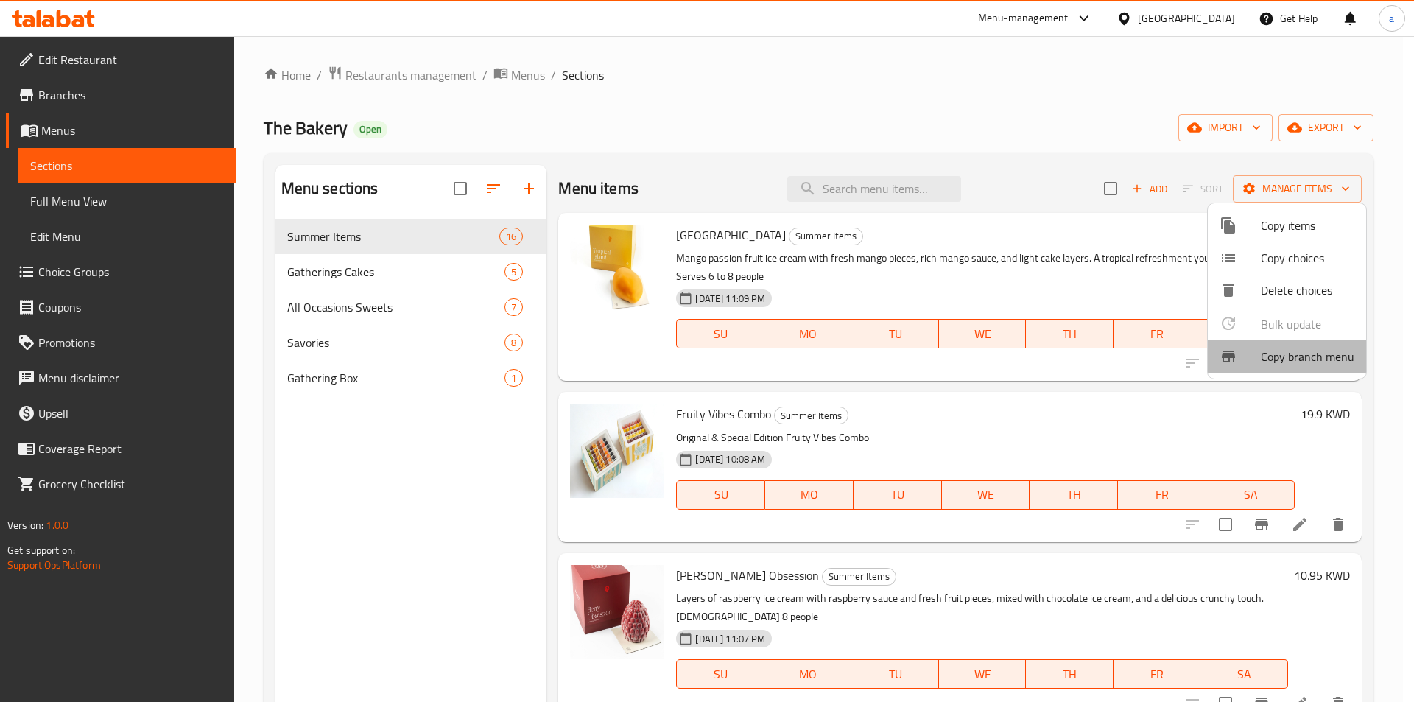
click at [1289, 352] on span "Copy branch menu" at bounding box center [1308, 357] width 94 height 18
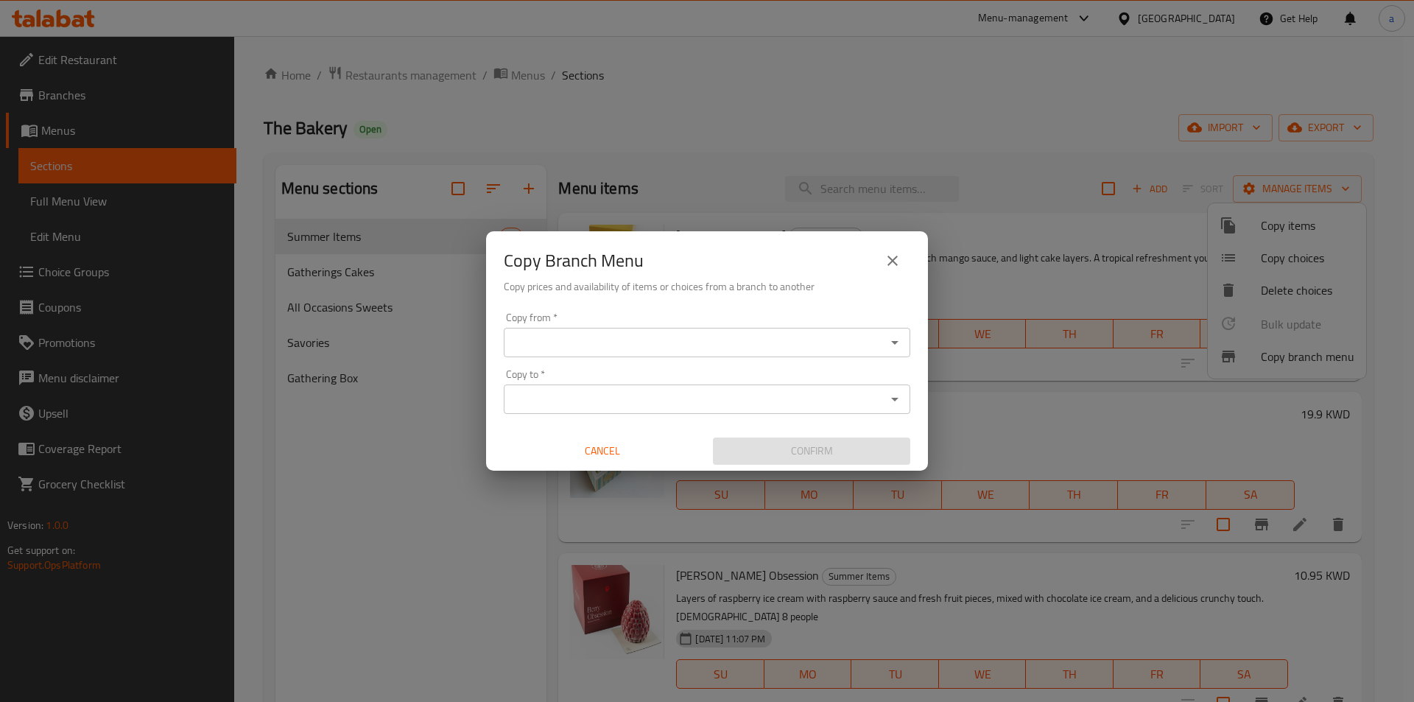
click at [766, 344] on input "Copy from   *" at bounding box center [694, 342] width 373 height 21
click at [729, 354] on div "Copy from *" at bounding box center [707, 342] width 407 height 29
click at [740, 334] on input "Copy from   *" at bounding box center [694, 342] width 373 height 21
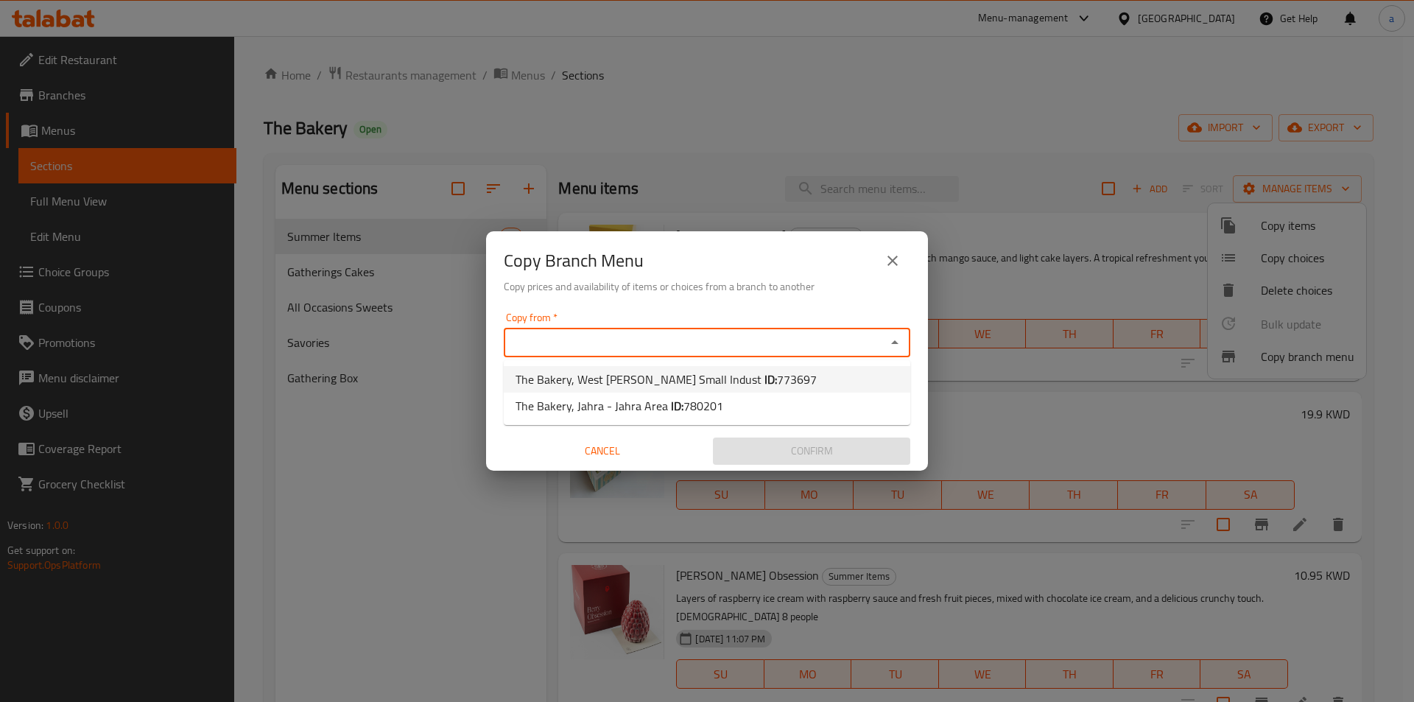
click at [782, 382] on li "The Bakery, West Abu Fetera Small Indust ID: 773697" at bounding box center [707, 379] width 407 height 27
type input "The Bakery, West Abu Fetera Small Indust"
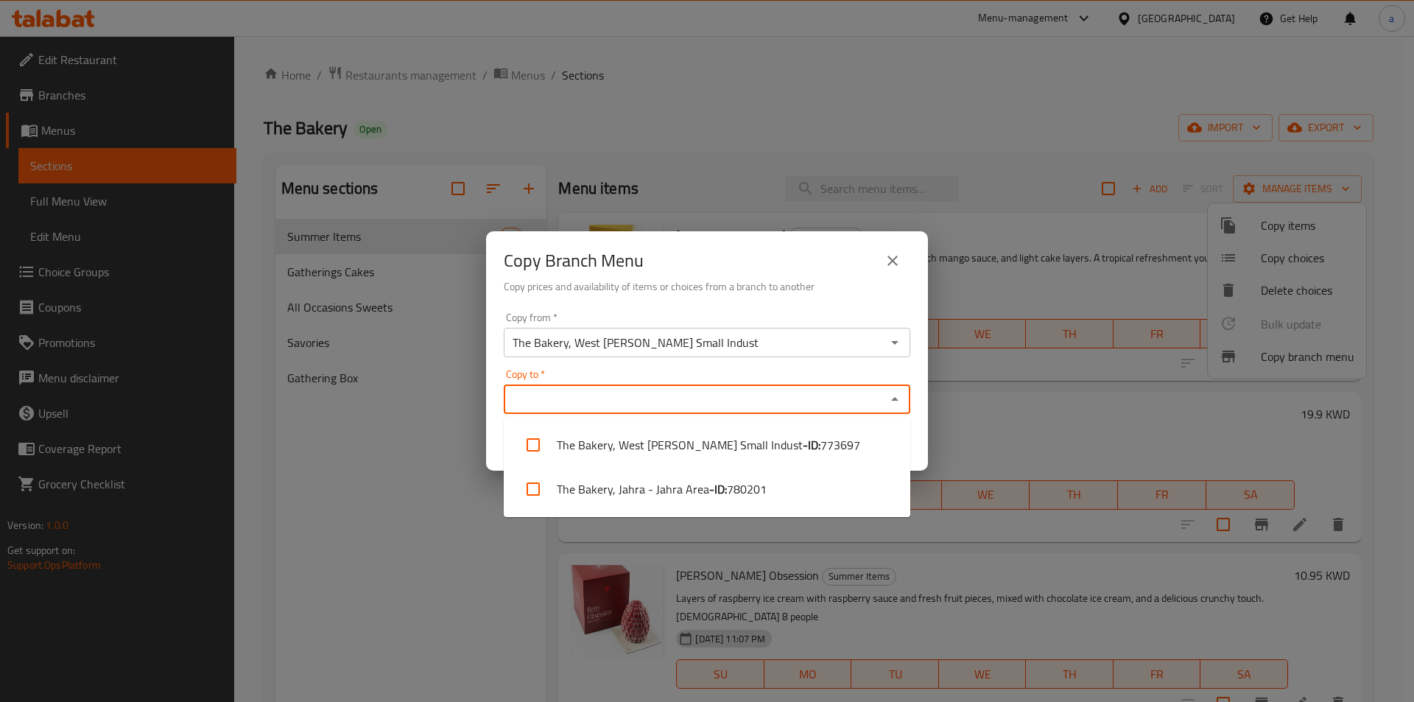
click at [775, 392] on input "Copy to   *" at bounding box center [694, 399] width 373 height 21
click at [745, 488] on span "780201" at bounding box center [747, 489] width 40 height 18
checkbox input "true"
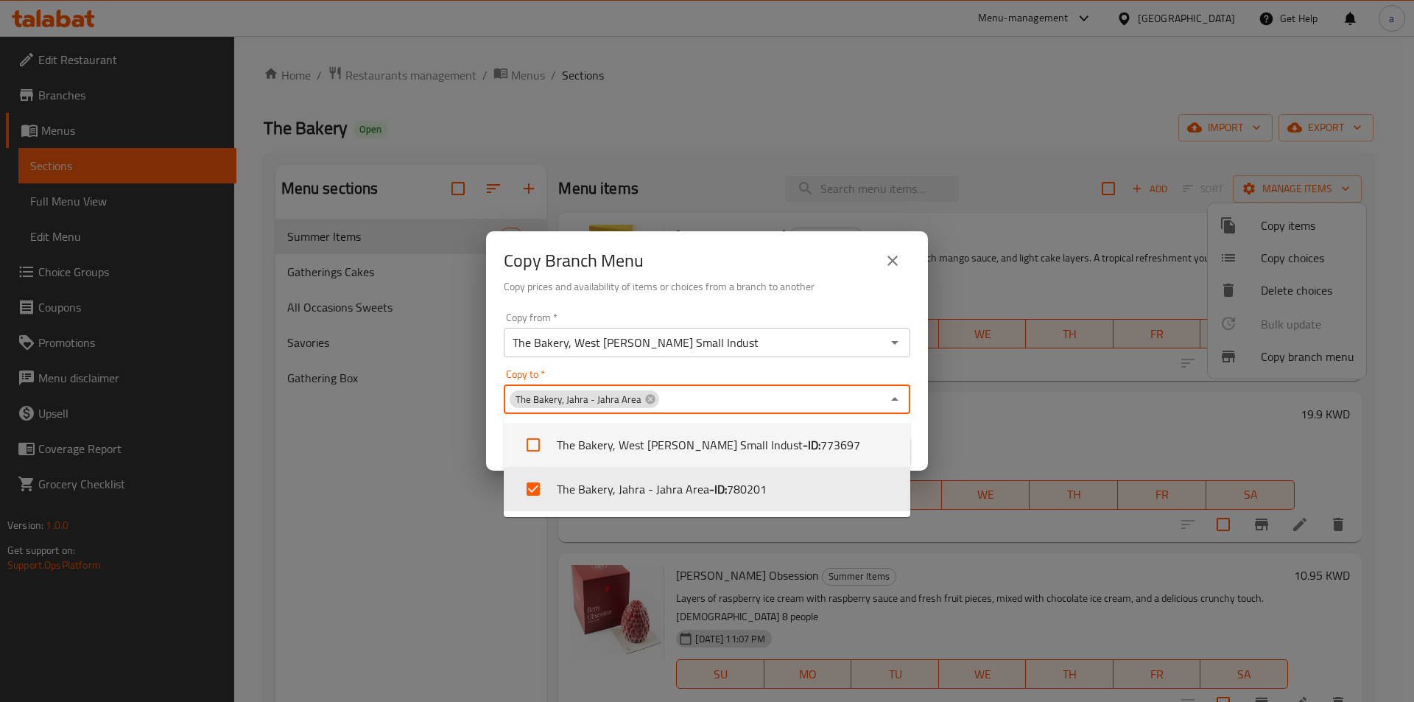
click at [773, 287] on h6 "Copy prices and availability of items or choices from a branch to another" at bounding box center [707, 286] width 407 height 16
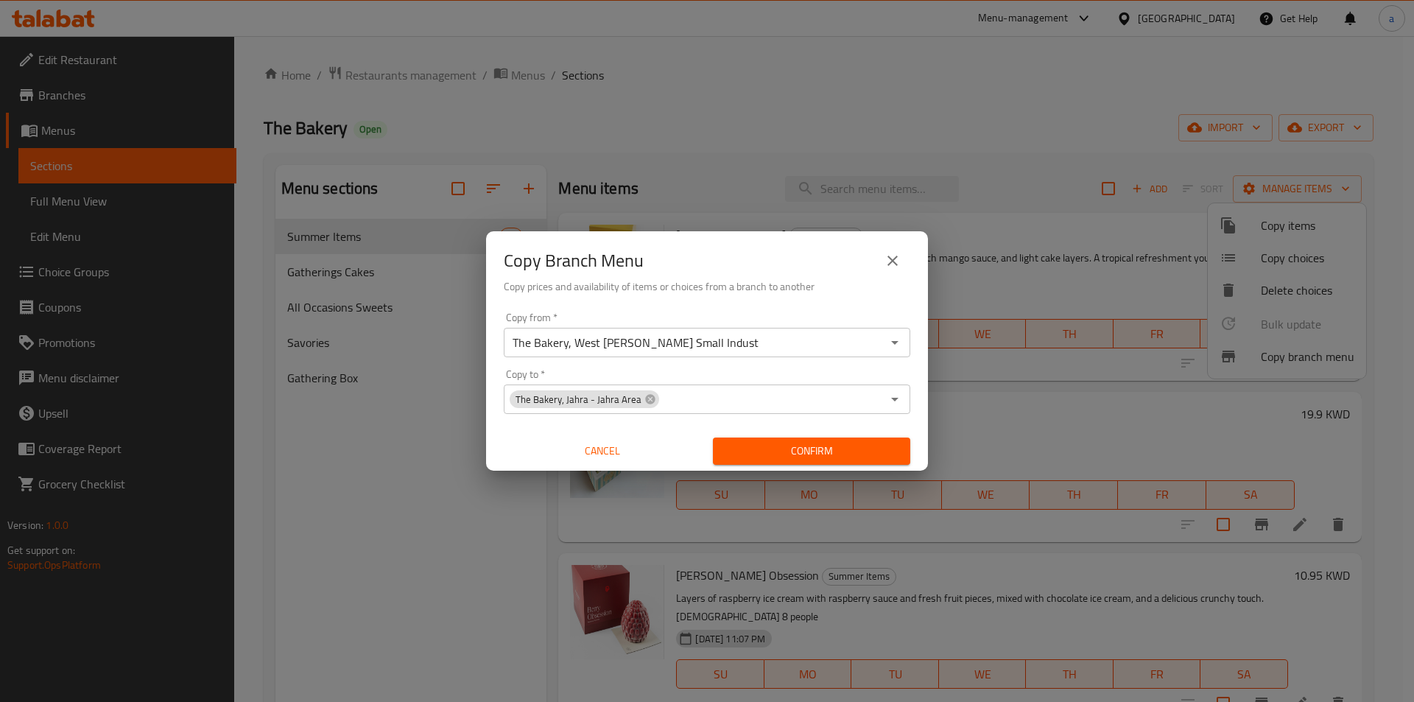
click at [829, 455] on span "Confirm" at bounding box center [812, 451] width 174 height 18
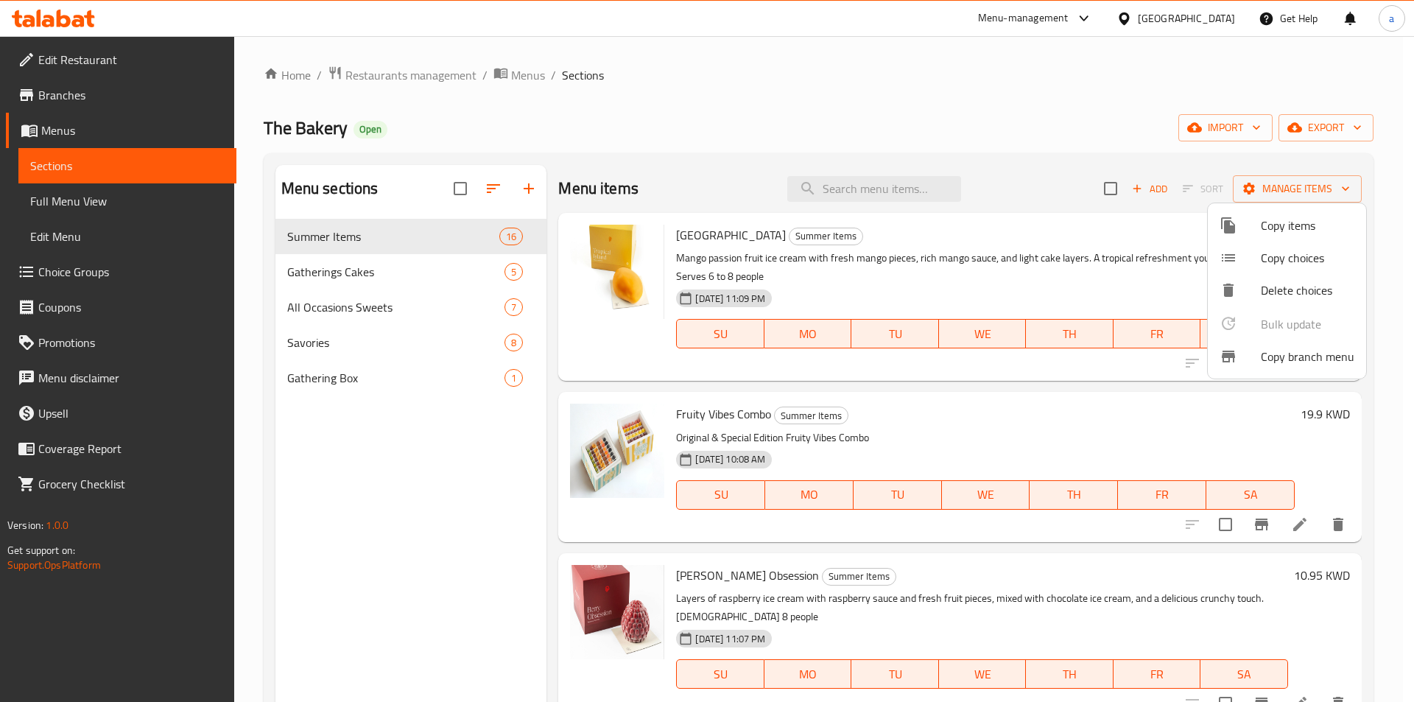
click at [922, 49] on div at bounding box center [707, 351] width 1414 height 702
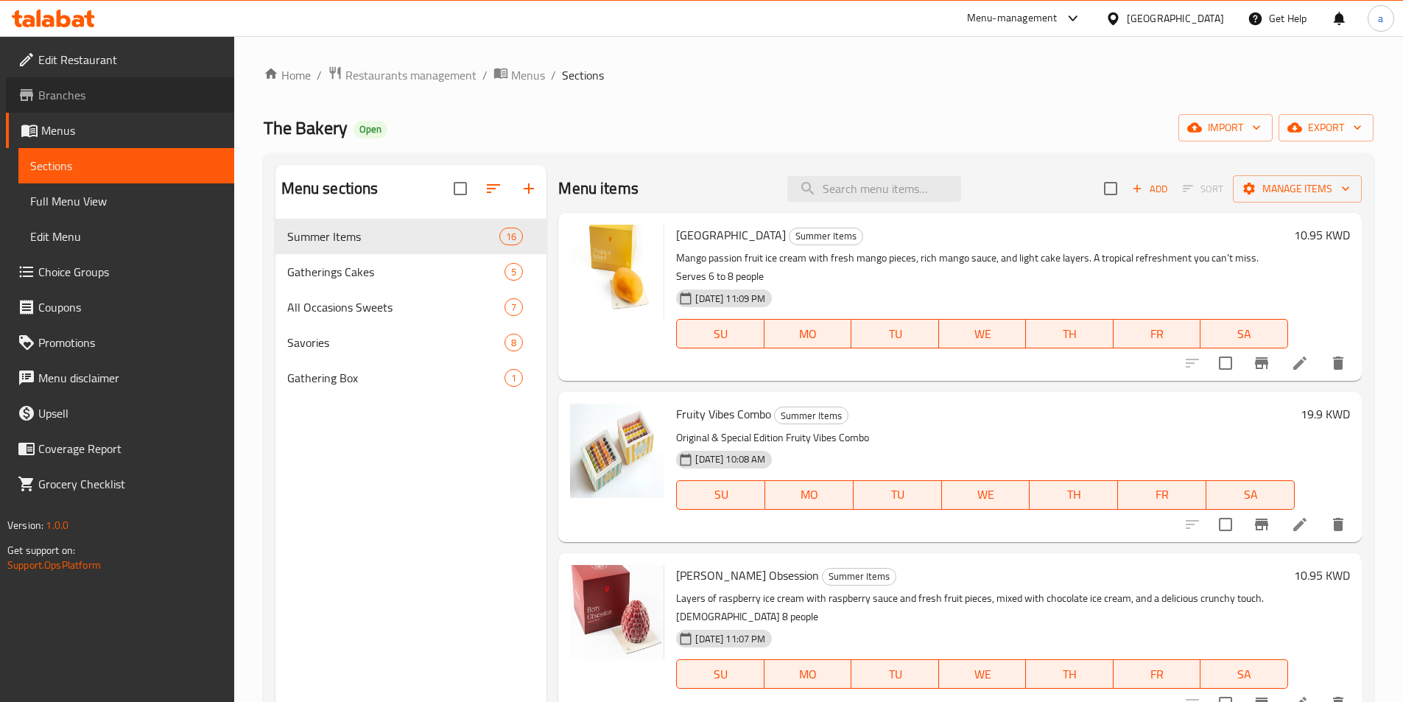
click at [60, 96] on span "Branches" at bounding box center [130, 95] width 184 height 18
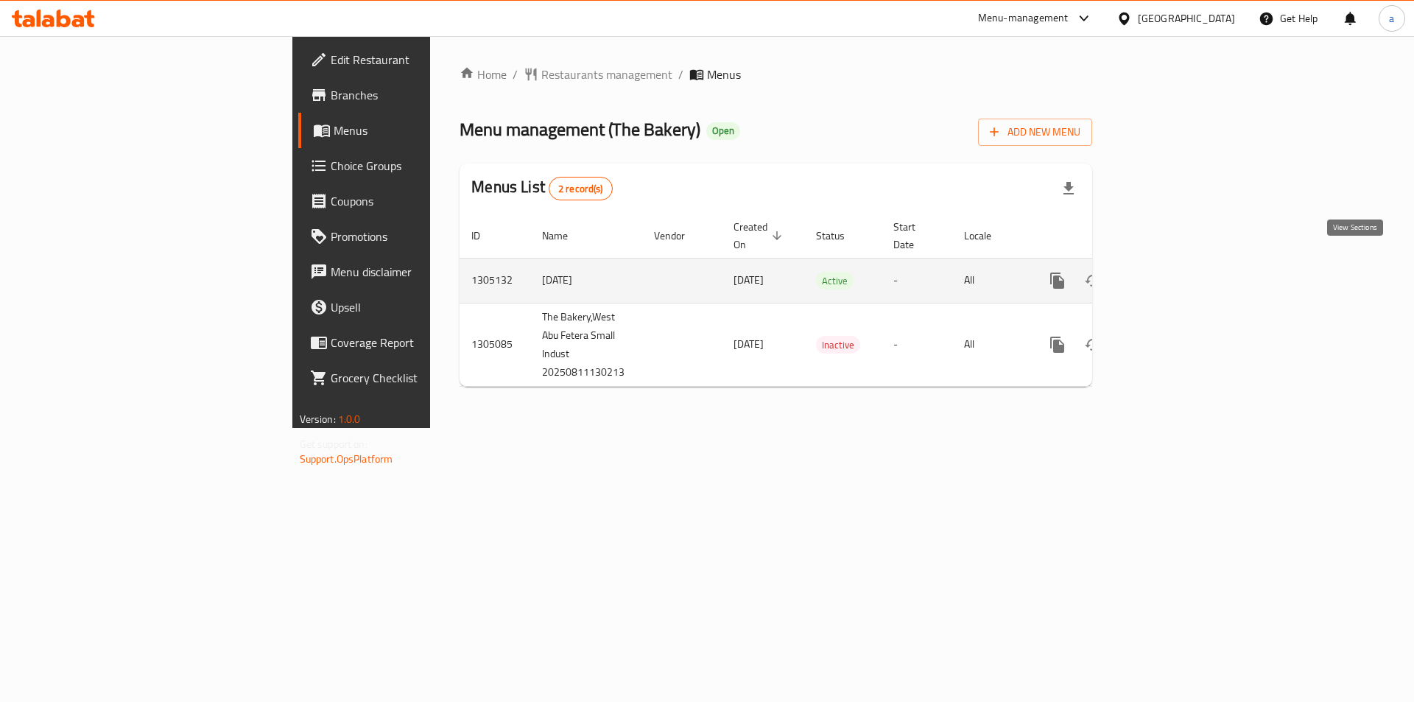
click at [1170, 274] on icon "enhanced table" at bounding box center [1163, 280] width 13 height 13
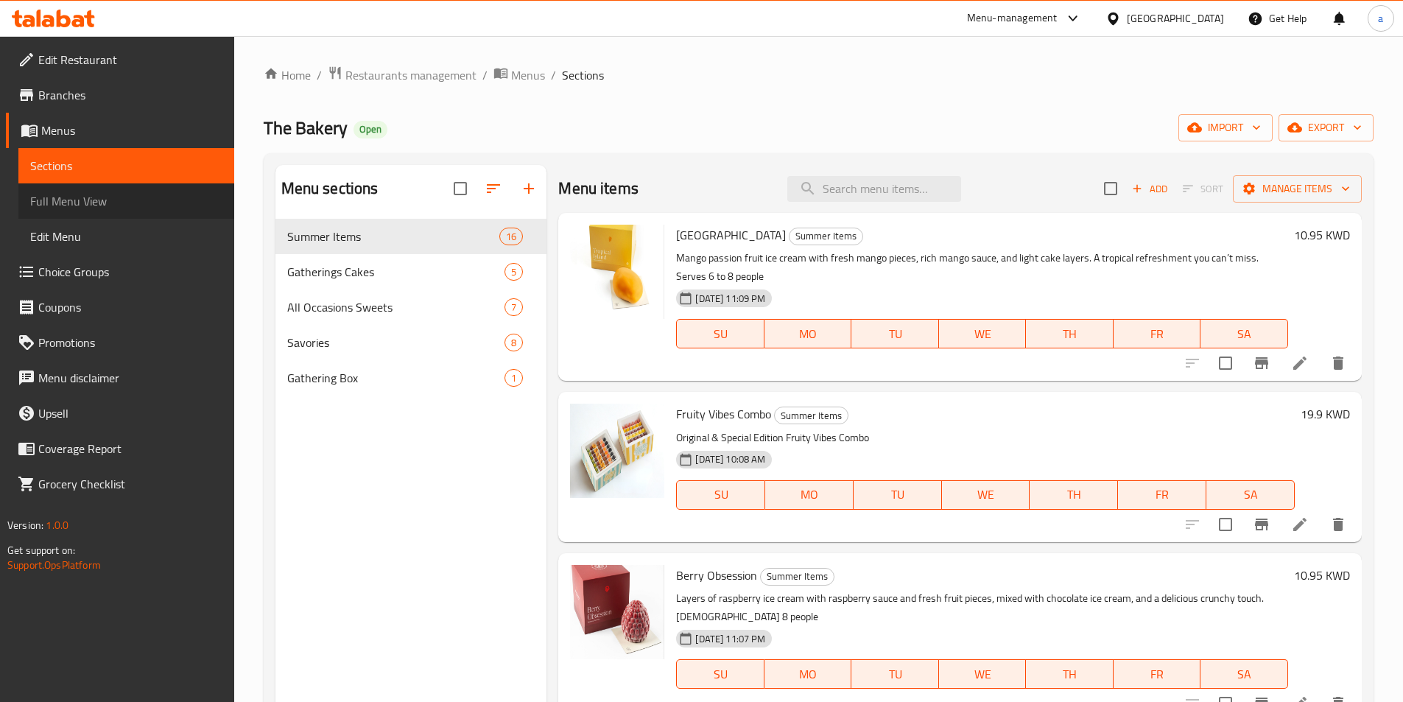
click at [87, 197] on span "Full Menu View" at bounding box center [126, 201] width 192 height 18
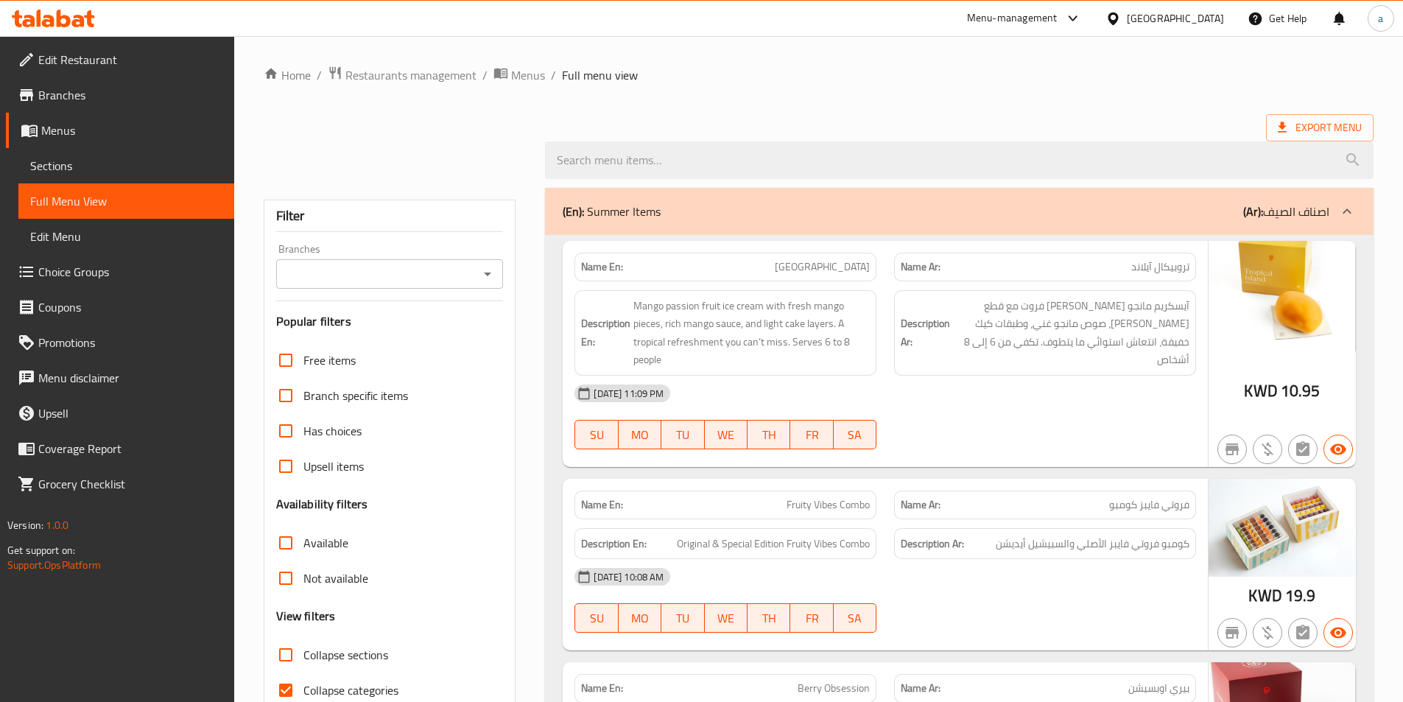
scroll to position [221, 0]
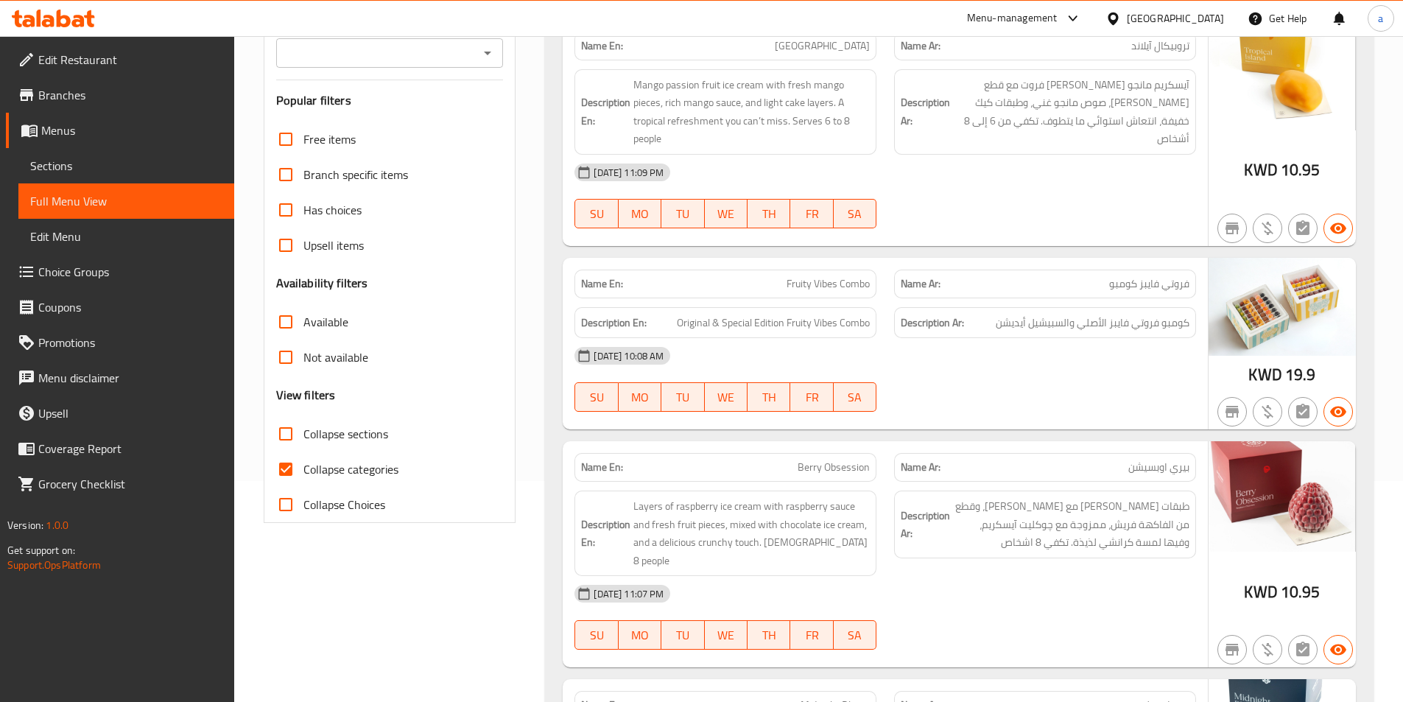
click at [288, 460] on input "Collapse categories" at bounding box center [285, 469] width 35 height 35
checkbox input "false"
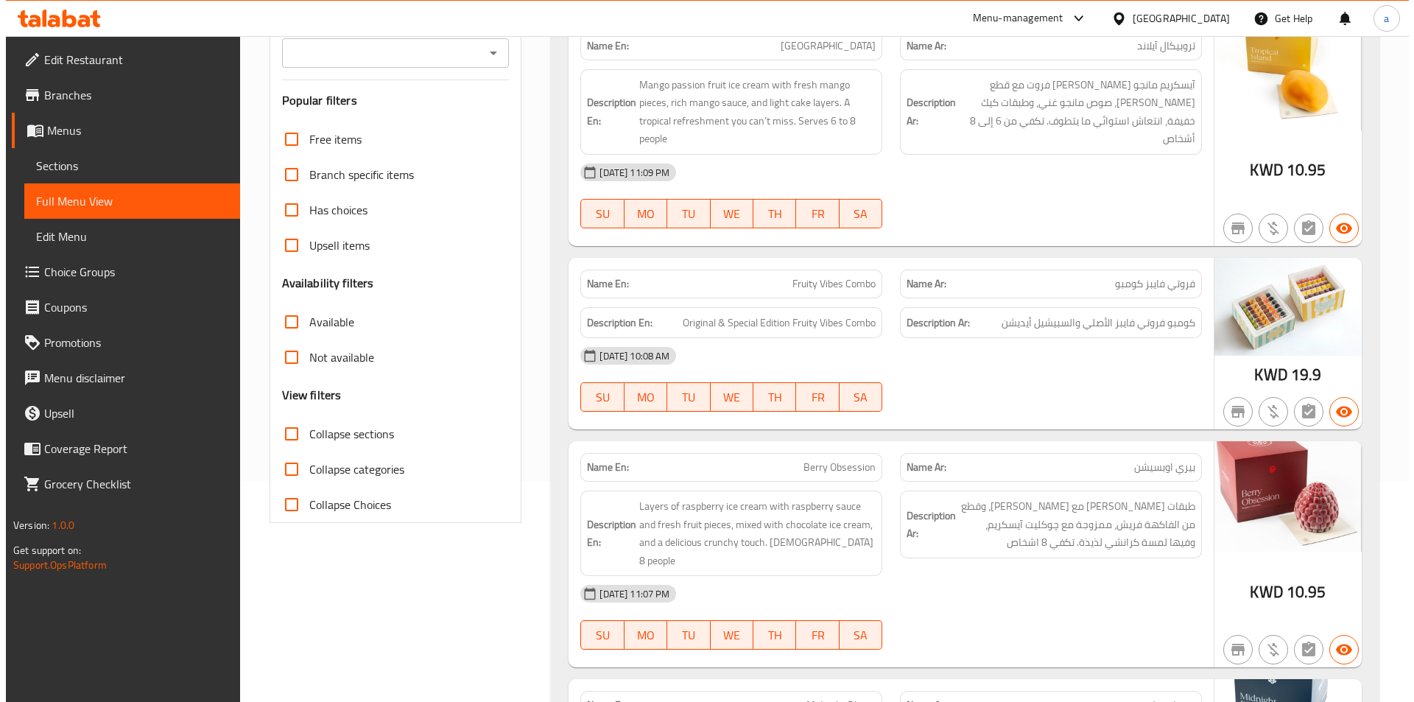
scroll to position [0, 0]
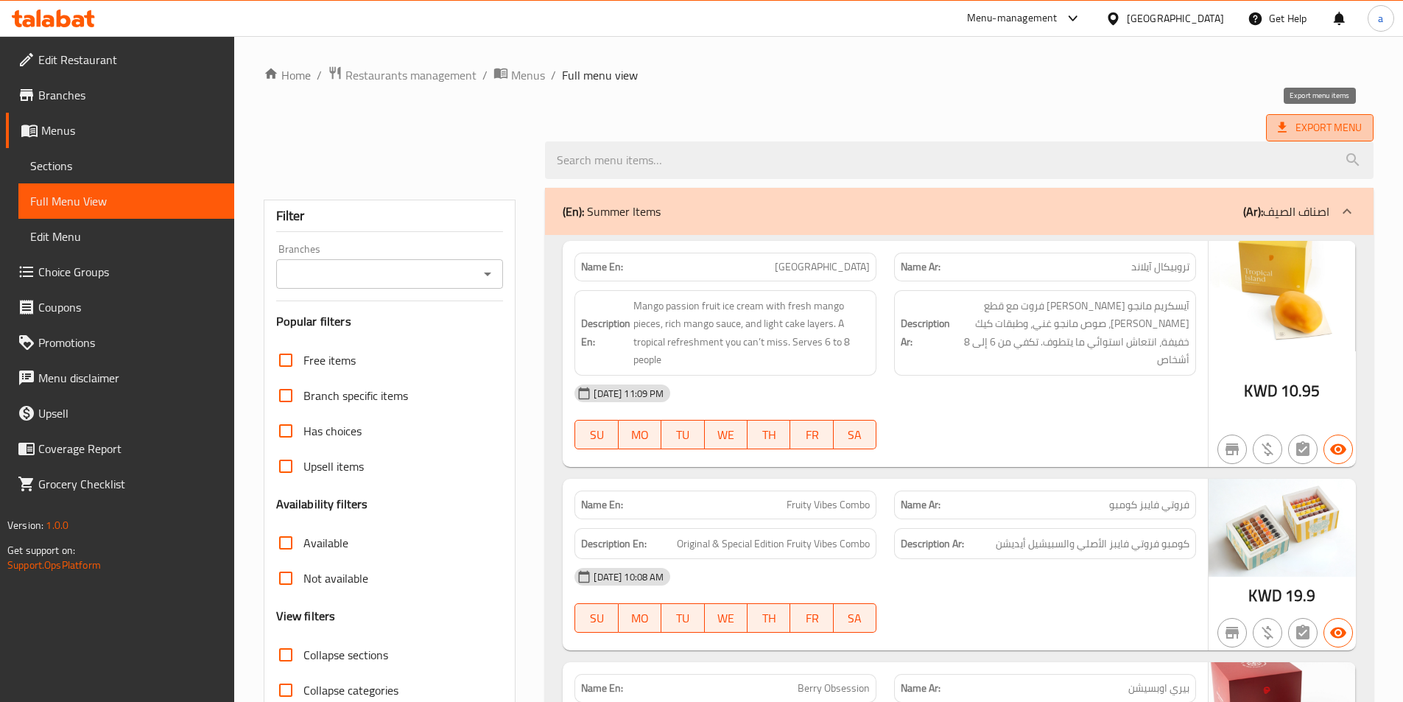
click at [1296, 120] on span "Export Menu" at bounding box center [1320, 128] width 84 height 18
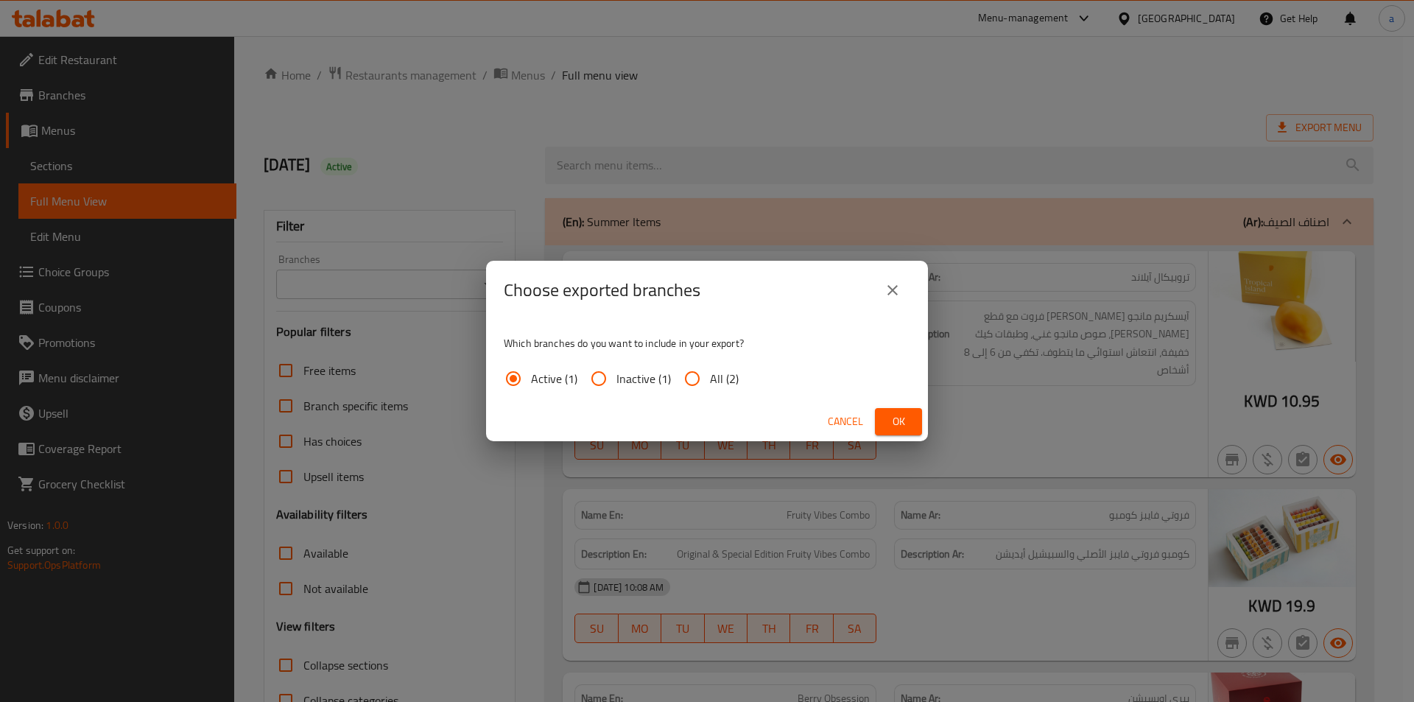
click at [688, 379] on input "All (2)" at bounding box center [692, 378] width 35 height 35
radio input "true"
click at [910, 421] on button "Ok" at bounding box center [898, 421] width 47 height 27
